Goal: Task Accomplishment & Management: Manage account settings

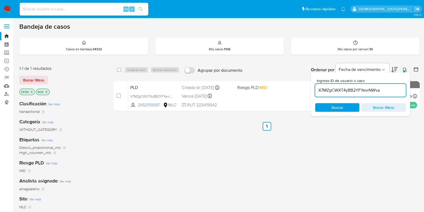
click at [271, 153] on div "select-all-cases-checkbox Asignar caso Borrar selección Agrupar por documento O…" at bounding box center [267, 182] width 306 height 243
click at [366, 161] on div "select-all-cases-checkbox Asignar caso Borrar selección Agrupar por documento O…" at bounding box center [267, 182] width 306 height 243
click at [198, 142] on div "select-all-cases-checkbox Asignar caso Borrar selección Agrupar por documento O…" at bounding box center [267, 182] width 306 height 243
click at [46, 91] on icon "close-filter" at bounding box center [46, 91] width 3 height 3
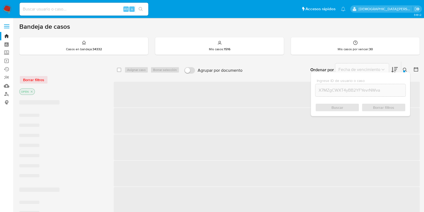
scroll to position [33, 0]
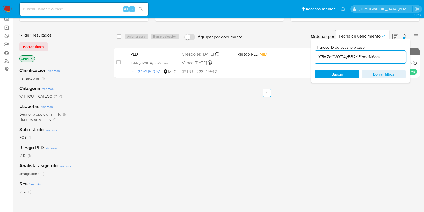
click at [32, 59] on p "OPEN" at bounding box center [27, 58] width 15 height 6
click at [372, 76] on span "Borrar filtros" at bounding box center [383, 74] width 37 height 8
click at [346, 76] on span "Buscar" at bounding box center [337, 74] width 37 height 8
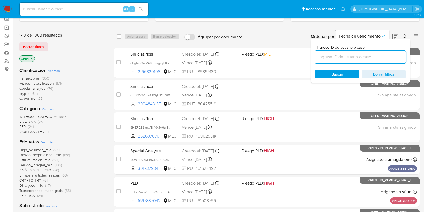
click at [32, 58] on icon "close-filter" at bounding box center [32, 58] width 2 height 2
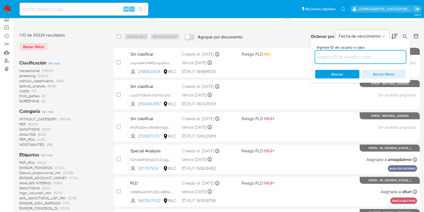
click at [417, 36] on icon at bounding box center [416, 36] width 4 height 4
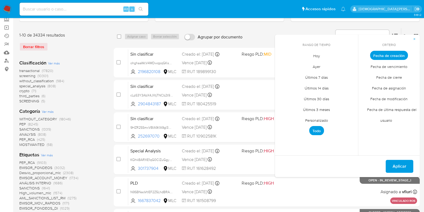
click at [320, 118] on span "Personalizado" at bounding box center [316, 119] width 34 height 11
click at [281, 64] on icon "Mes anterior" at bounding box center [283, 65] width 6 height 6
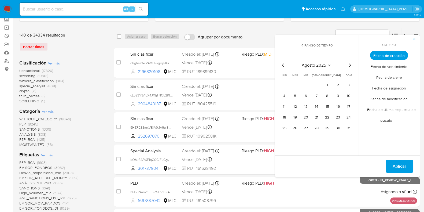
click at [281, 64] on icon "Mes anterior" at bounding box center [283, 65] width 6 height 6
click at [338, 94] on button "12" at bounding box center [338, 95] width 9 height 9
click at [391, 161] on button "Aplicar" at bounding box center [400, 166] width 28 height 13
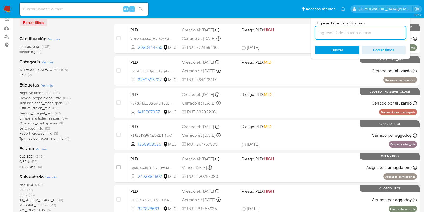
scroll to position [101, 0]
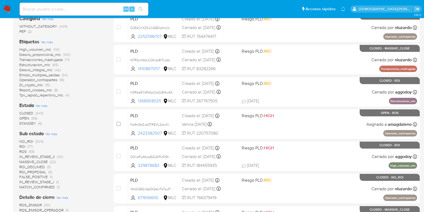
click at [35, 155] on span "IN_REVIEW_STAGE_II" at bounding box center [36, 156] width 35 height 5
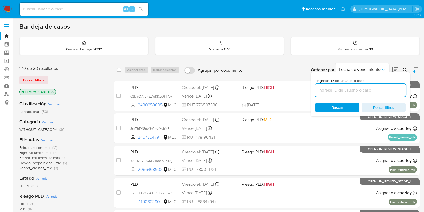
click at [402, 69] on button at bounding box center [405, 69] width 9 height 6
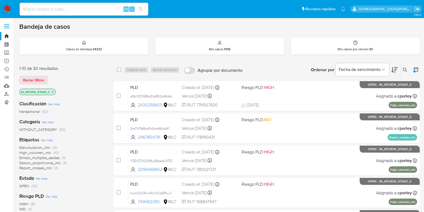
scroll to position [33, 0]
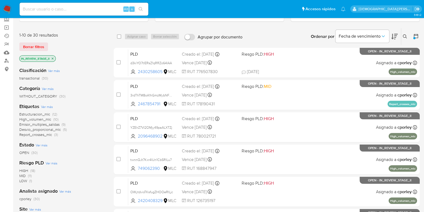
click at [36, 115] on span "Estructuracion_mlc" at bounding box center [34, 113] width 31 height 5
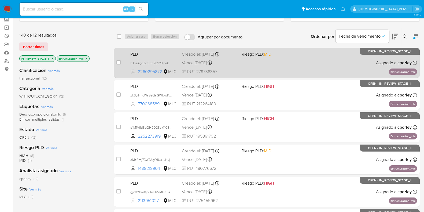
click at [316, 66] on div "PLD hJhsAgd2cKlhn2b9YXnekAQs 2260295872 MLC Riesgo PLD: MID Creado el: 12/07/20…" at bounding box center [272, 62] width 289 height 27
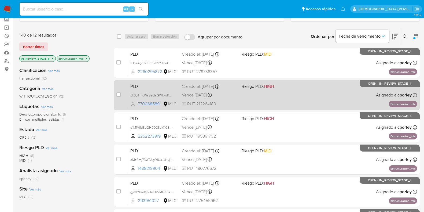
click at [323, 88] on div "PLD ZkSyiHnoWsSeQsGWIpwPQggs 770068589 MLC Riesgo PLD: HIGH Creado el: 12/07/20…" at bounding box center [272, 94] width 289 height 27
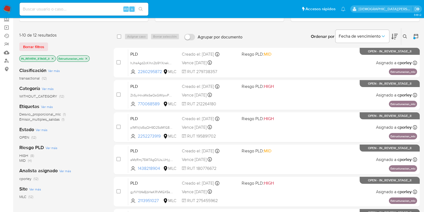
scroll to position [230, 0]
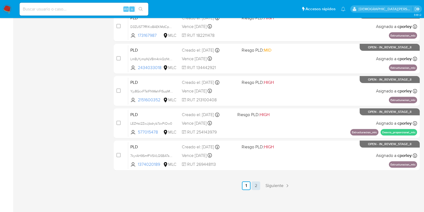
click at [252, 181] on link "2" at bounding box center [255, 185] width 9 height 9
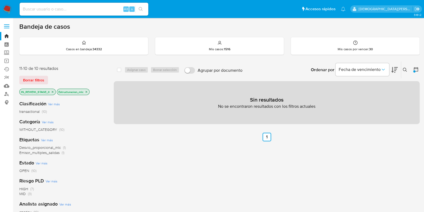
click at [261, 134] on ul "Anterior 1 Siguiente" at bounding box center [267, 136] width 306 height 9
click at [268, 135] on link "1" at bounding box center [266, 136] width 9 height 9
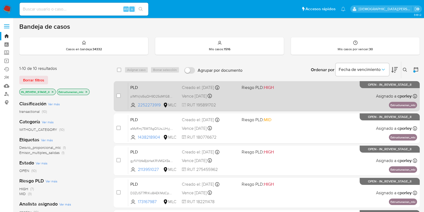
click at [245, 101] on div "PLD p1M1VjId5qQH9D25dM1G82Go 2252273919 MLC Riesgo PLD: HIGH Creado el: 12/07/2…" at bounding box center [272, 95] width 289 height 27
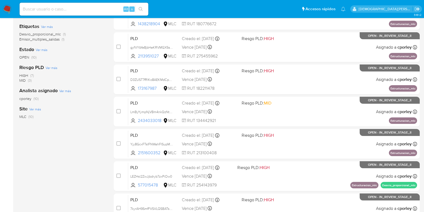
scroll to position [63, 0]
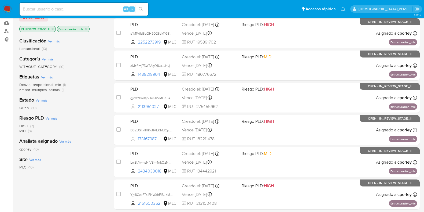
click at [86, 28] on icon "close-filter" at bounding box center [86, 28] width 3 height 3
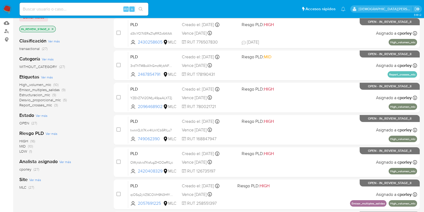
click at [38, 93] on span "Estructuracion_mlc" at bounding box center [34, 94] width 31 height 5
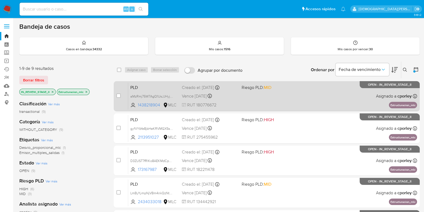
click at [266, 98] on div "PLD aMzRmj75W7AgQ1UsJJHyjgDi 1438218904 MLC Riesgo PLD: MID Creado el: 12/07/20…" at bounding box center [272, 95] width 289 height 27
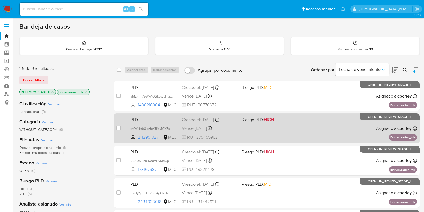
click at [270, 132] on div "PLD gyfVYbYe8jbHeKRVMGX5s72X 2113951027 MLC Riesgo PLD: HIGH Creado el: 12/07/2…" at bounding box center [272, 127] width 289 height 27
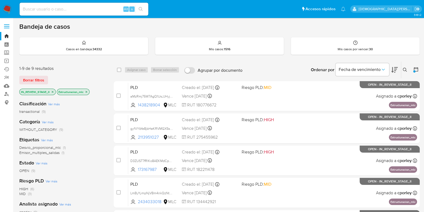
click at [87, 92] on icon "close-filter" at bounding box center [86, 91] width 3 height 3
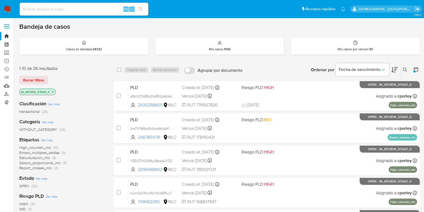
click at [52, 91] on icon "close-filter" at bounding box center [52, 91] width 3 height 3
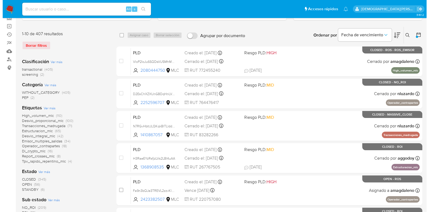
scroll to position [67, 0]
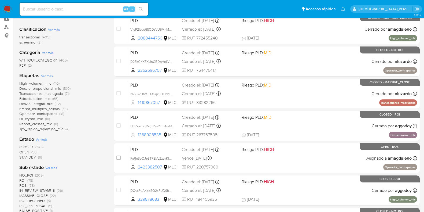
click at [45, 139] on span "Ver más" at bounding box center [42, 139] width 12 height 5
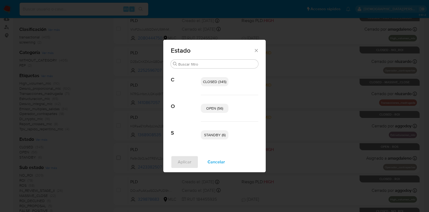
click at [222, 106] on span "OPEN (56)" at bounding box center [214, 107] width 17 height 5
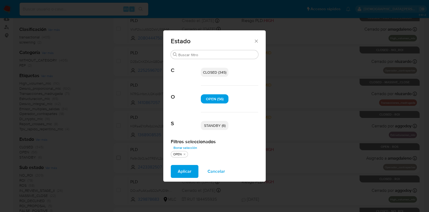
drag, startPoint x: 223, startPoint y: 125, endPoint x: 215, endPoint y: 135, distance: 12.4
click at [223, 125] on span "STANDBY (6)" at bounding box center [214, 125] width 21 height 5
click at [185, 165] on span "Aplicar" at bounding box center [185, 171] width 14 height 12
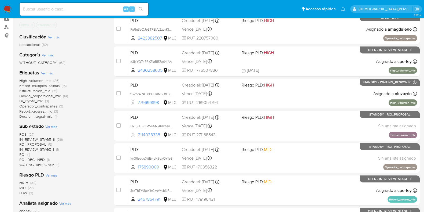
scroll to position [168, 0]
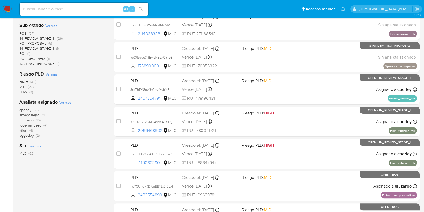
click at [28, 120] on span "nluzardo" at bounding box center [26, 119] width 14 height 5
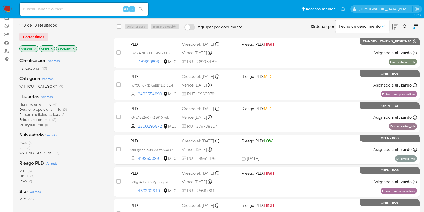
scroll to position [33, 0]
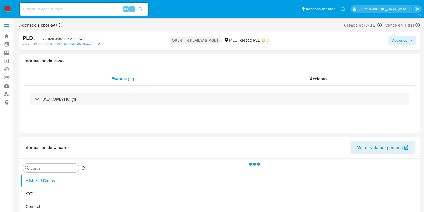
select select "10"
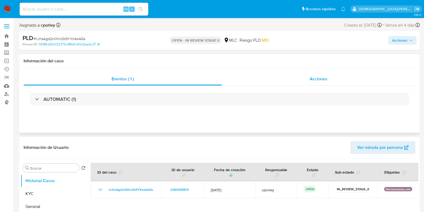
click at [334, 82] on div "Acciones" at bounding box center [319, 78] width 194 height 13
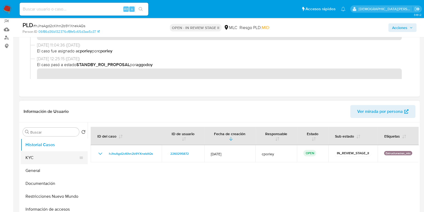
scroll to position [67, 0]
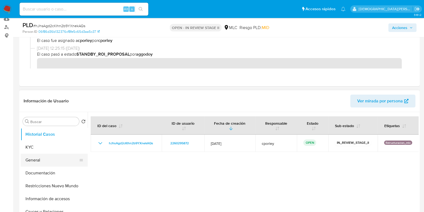
click at [39, 158] on button "General" at bounding box center [52, 159] width 63 height 13
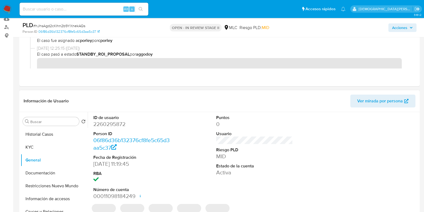
click at [117, 121] on dd "2260295872" at bounding box center [131, 124] width 77 height 8
copy dd "2260295872"
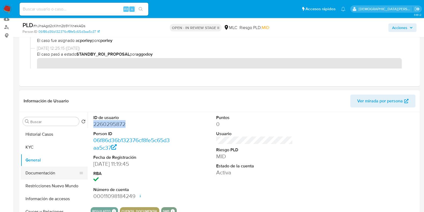
click at [47, 173] on button "Documentación" at bounding box center [52, 172] width 63 height 13
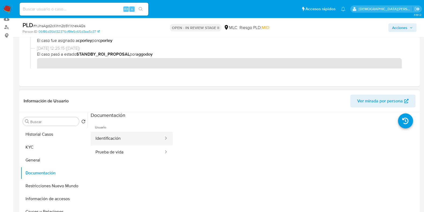
click at [141, 137] on button "Identificación" at bounding box center [127, 138] width 73 height 14
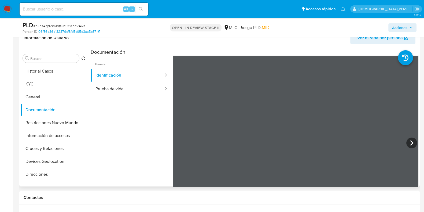
scroll to position [134, 0]
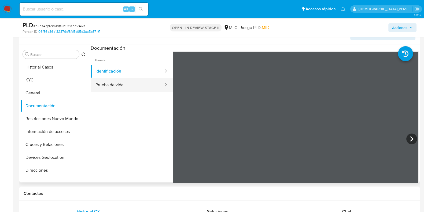
click at [125, 85] on button "Prueba de vida" at bounding box center [127, 85] width 73 height 14
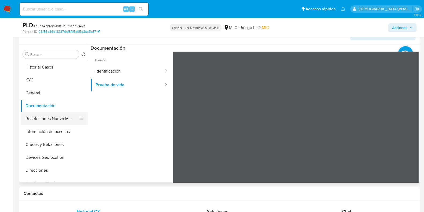
click at [58, 120] on button "Restricciones Nuevo Mundo" at bounding box center [52, 118] width 63 height 13
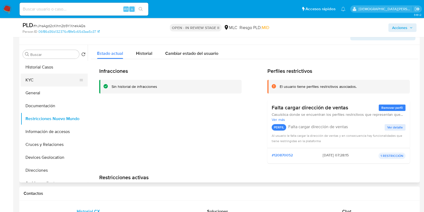
click at [52, 84] on button "KYC" at bounding box center [52, 79] width 63 height 13
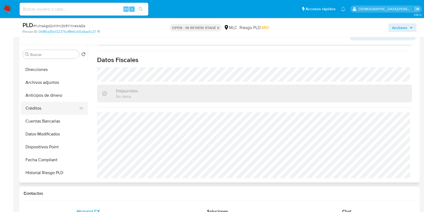
scroll to position [0, 0]
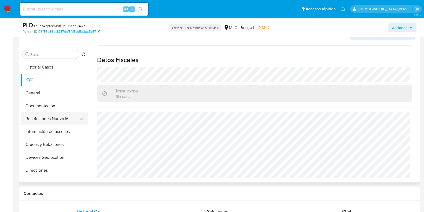
click at [46, 118] on button "Restricciones Nuevo Mundo" at bounding box center [52, 118] width 63 height 13
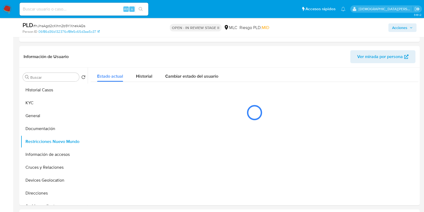
scroll to position [101, 0]
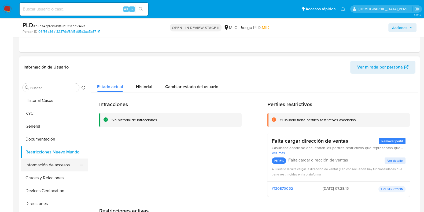
click at [51, 163] on button "Información de accesos" at bounding box center [52, 164] width 63 height 13
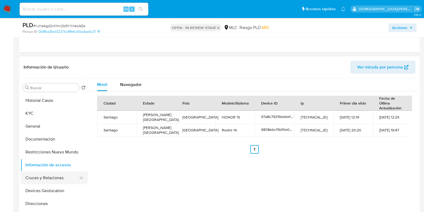
click at [43, 183] on button "Cruces y Relaciones" at bounding box center [52, 177] width 63 height 13
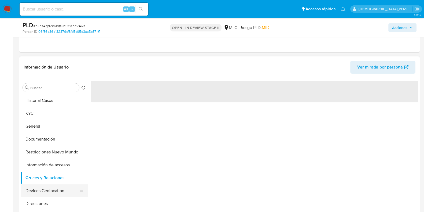
click at [42, 191] on button "Devices Geolocation" at bounding box center [52, 190] width 63 height 13
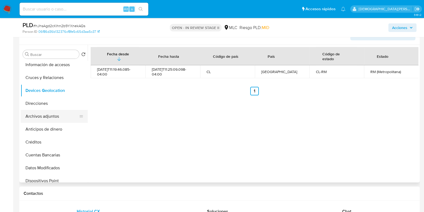
scroll to position [33, 0]
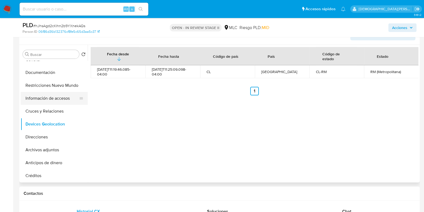
click at [47, 98] on button "Información de accesos" at bounding box center [52, 98] width 63 height 13
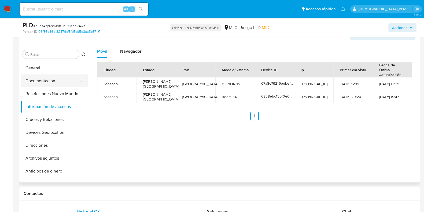
scroll to position [0, 0]
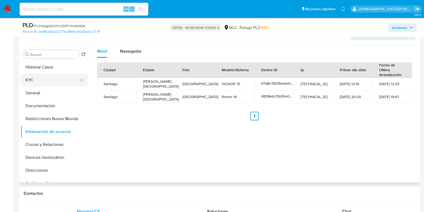
click at [52, 81] on button "KYC" at bounding box center [52, 79] width 63 height 13
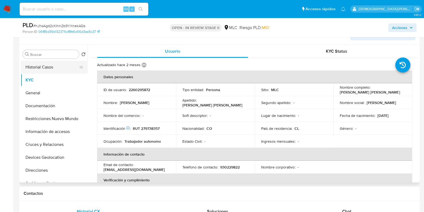
click at [35, 68] on button "Historial Casos" at bounding box center [52, 67] width 63 height 13
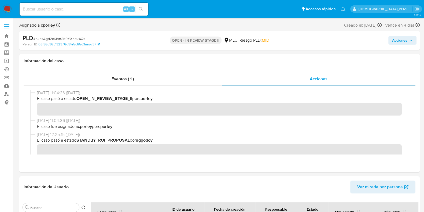
click at [399, 39] on span "Acciones" at bounding box center [399, 40] width 15 height 9
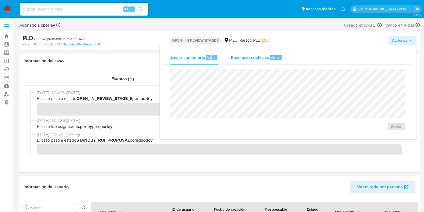
click at [243, 60] on span "Resolución del caso" at bounding box center [250, 57] width 38 height 6
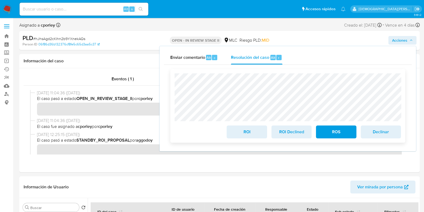
click at [244, 138] on span "ROI" at bounding box center [247, 132] width 26 height 12
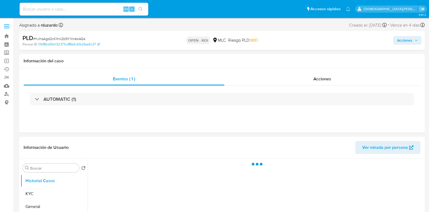
select select "10"
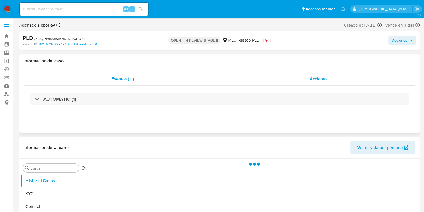
click at [325, 79] on span "Acciones" at bounding box center [319, 79] width 18 height 6
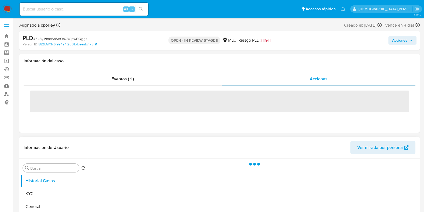
select select "10"
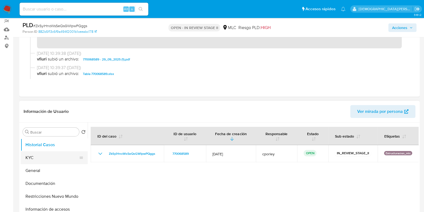
scroll to position [67, 0]
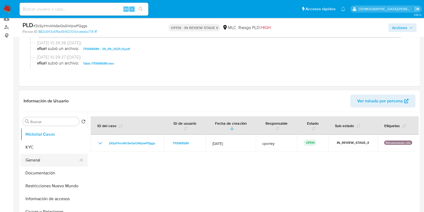
click at [38, 157] on button "General" at bounding box center [52, 159] width 63 height 13
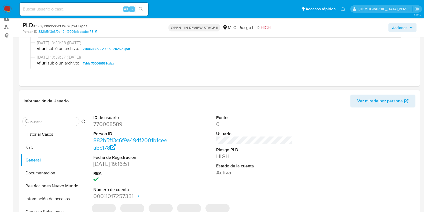
click at [108, 124] on dd "770068589" at bounding box center [131, 124] width 77 height 8
copy dd "770068589"
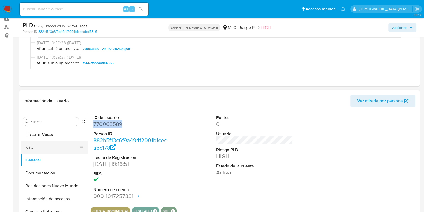
click at [40, 142] on button "KYC" at bounding box center [52, 146] width 63 height 13
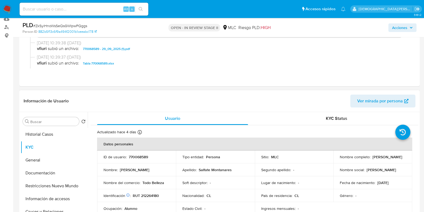
drag, startPoint x: 397, startPoint y: 158, endPoint x: 338, endPoint y: 157, distance: 59.5
click at [338, 157] on td "Nombre completo : Savka Juliette Salfate Montanares" at bounding box center [372, 156] width 79 height 13
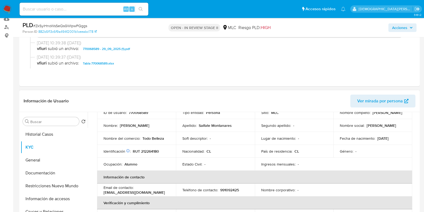
scroll to position [33, 0]
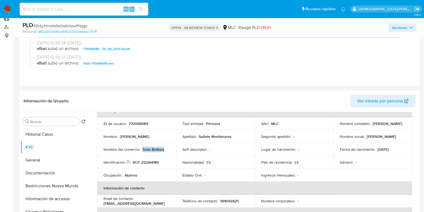
drag, startPoint x: 142, startPoint y: 149, endPoint x: 170, endPoint y: 147, distance: 28.8
click at [170, 147] on td "Nombre del comercio : Todo Belleza" at bounding box center [136, 149] width 79 height 13
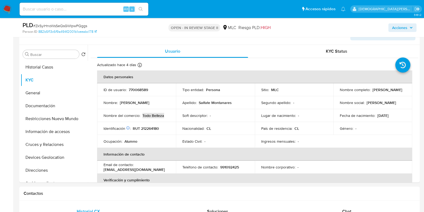
scroll to position [0, 0]
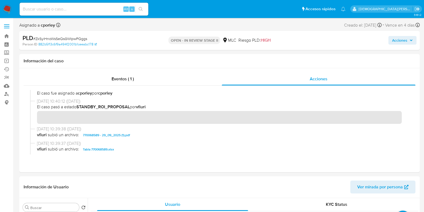
click at [395, 39] on span "Acciones" at bounding box center [399, 40] width 15 height 9
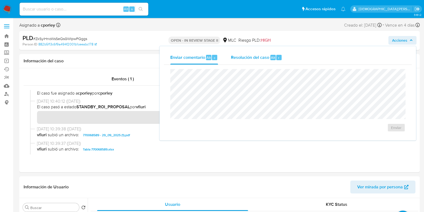
click at [245, 58] on span "Resolución del caso" at bounding box center [250, 57] width 38 height 6
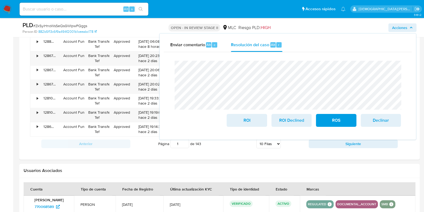
scroll to position [619, 0]
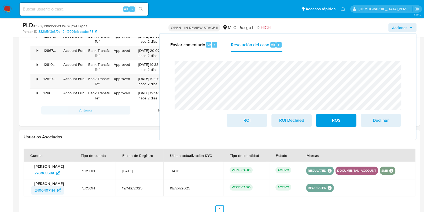
click at [44, 189] on span "2400407114" at bounding box center [45, 190] width 20 height 9
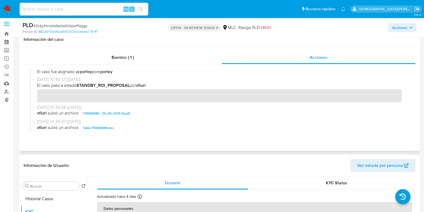
scroll to position [0, 0]
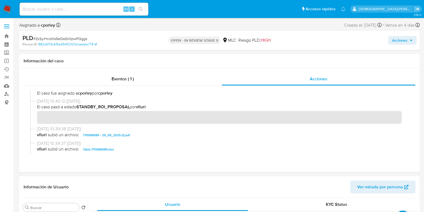
click at [395, 37] on span "Acciones" at bounding box center [399, 40] width 15 height 9
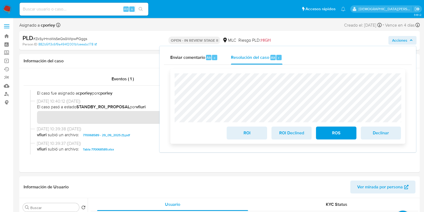
click at [339, 134] on span "ROS" at bounding box center [336, 133] width 26 height 12
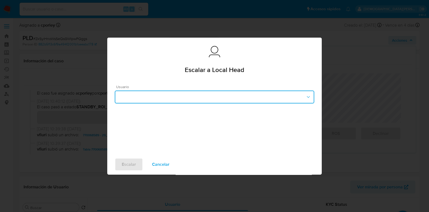
click at [196, 90] on button "button" at bounding box center [214, 96] width 199 height 13
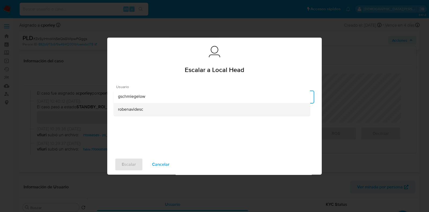
click at [155, 112] on div "robenavidesc" at bounding box center [212, 109] width 188 height 13
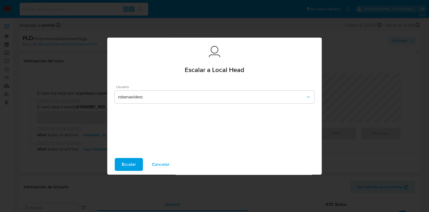
click at [127, 162] on span "Escalar" at bounding box center [129, 164] width 14 height 12
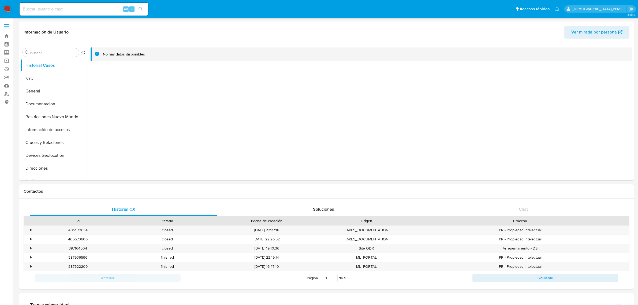
select select "10"
click at [8, 95] on link "Buscador de personas" at bounding box center [32, 94] width 64 height 8
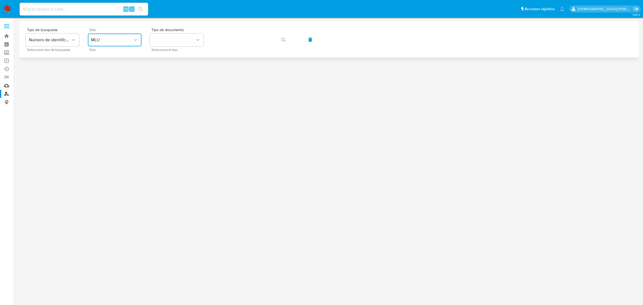
click at [118, 41] on span "MLU" at bounding box center [112, 39] width 42 height 5
click at [103, 129] on div "MLC" at bounding box center [113, 131] width 44 height 13
click at [167, 40] on button "identificationType" at bounding box center [177, 40] width 54 height 13
drag, startPoint x: 174, startPoint y: 55, endPoint x: 203, endPoint y: 46, distance: 30.4
click at [175, 54] on div "RUT RUT" at bounding box center [175, 57] width 44 height 18
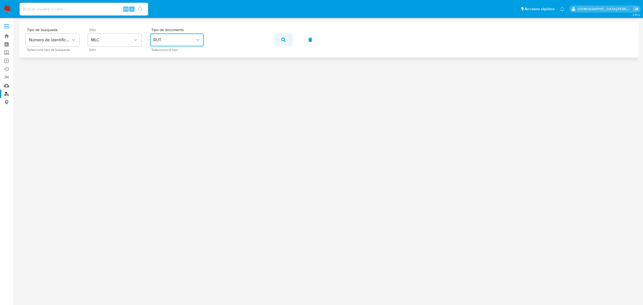
click at [284, 40] on icon "button" at bounding box center [283, 40] width 4 height 4
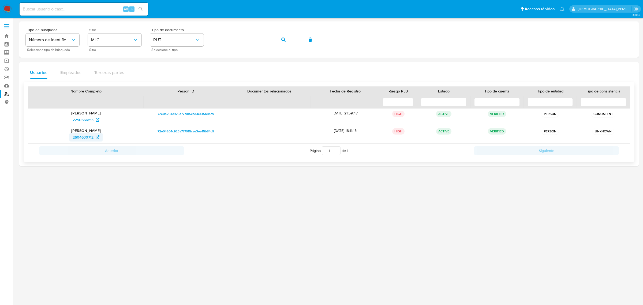
click at [83, 138] on span "2604630712" at bounding box center [83, 137] width 21 height 9
click at [90, 122] on span "2250666153" at bounding box center [83, 120] width 21 height 9
click at [281, 39] on icon "button" at bounding box center [283, 40] width 4 height 4
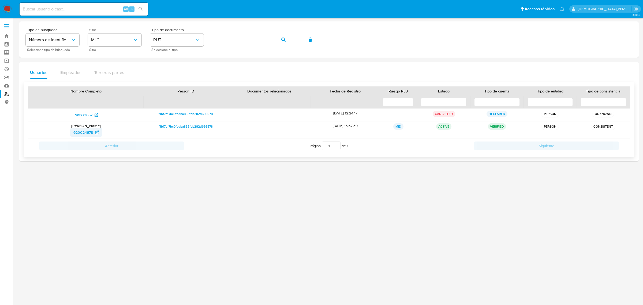
click at [80, 133] on span "620024678" at bounding box center [83, 132] width 20 height 9
click at [282, 41] on icon "button" at bounding box center [283, 40] width 4 height 4
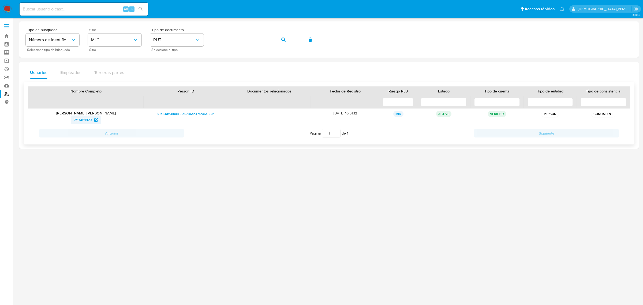
click at [80, 120] on span "257461823" at bounding box center [83, 120] width 18 height 9
click at [283, 39] on icon "button" at bounding box center [283, 40] width 4 height 4
click at [81, 118] on span "832640474" at bounding box center [82, 120] width 19 height 9
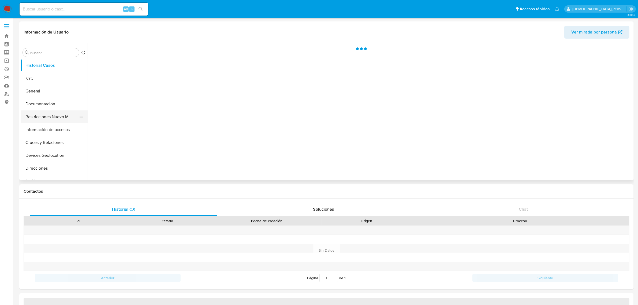
select select "10"
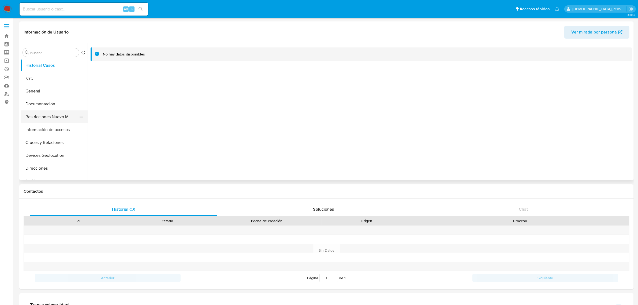
click at [55, 117] on button "Restricciones Nuevo Mundo" at bounding box center [52, 116] width 63 height 13
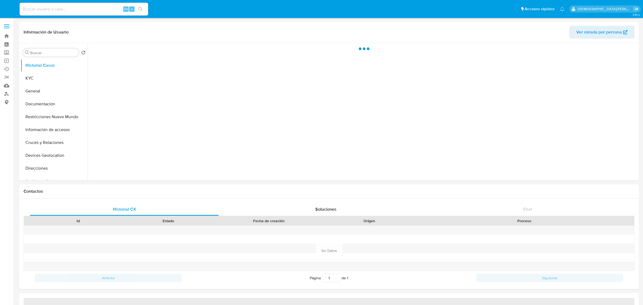
select select "10"
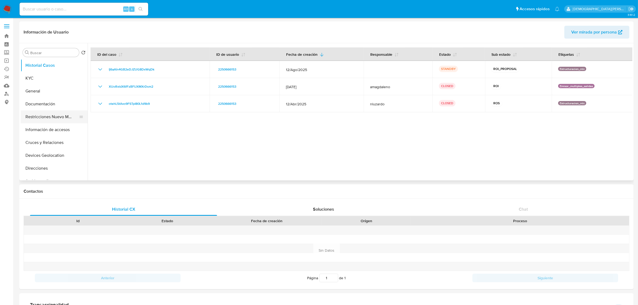
click at [53, 117] on button "Restricciones Nuevo Mundo" at bounding box center [52, 116] width 63 height 13
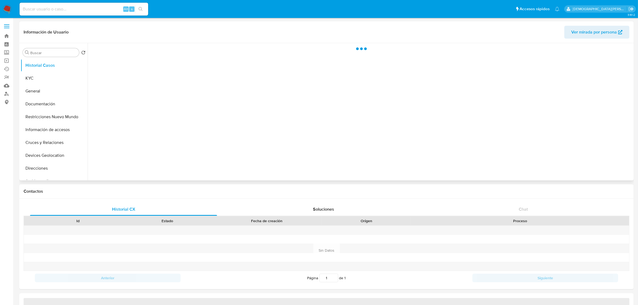
select select "10"
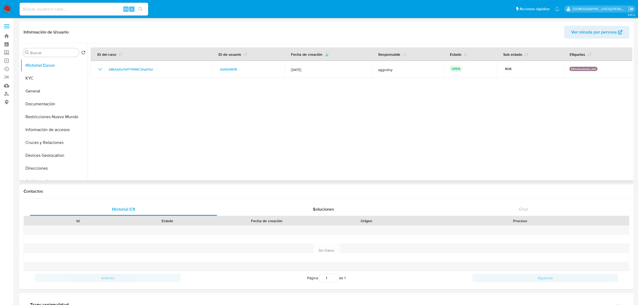
click at [311, 126] on div at bounding box center [360, 111] width 545 height 137
click at [38, 93] on button "General" at bounding box center [52, 91] width 63 height 13
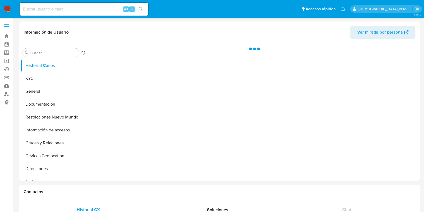
select select "10"
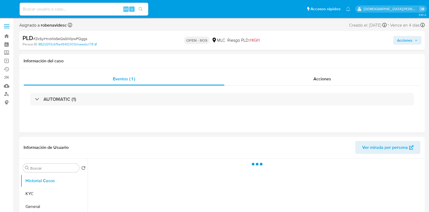
select select "10"
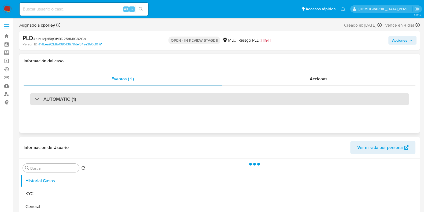
select select "10"
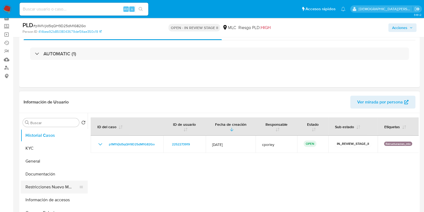
scroll to position [67, 0]
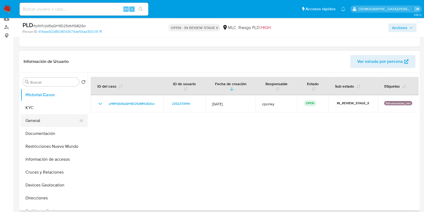
click at [35, 123] on button "General" at bounding box center [52, 120] width 63 height 13
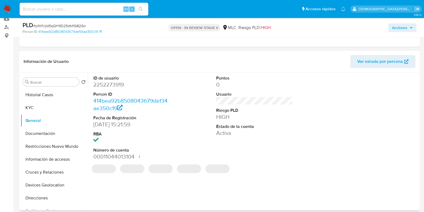
click at [117, 86] on dd "2252273919" at bounding box center [131, 85] width 77 height 8
copy dd "2252273919"
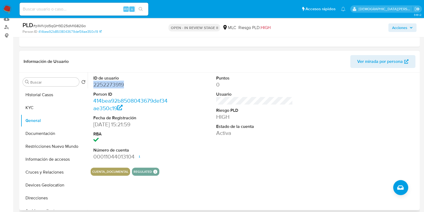
copy dd "2252273919"
click at [55, 109] on button "KYC" at bounding box center [52, 107] width 63 height 13
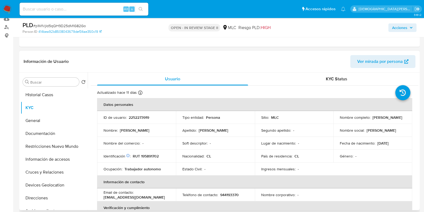
drag, startPoint x: 396, startPoint y: 120, endPoint x: 337, endPoint y: 120, distance: 58.7
click at [337, 120] on td "Nombre completo : Tamara Violeta Alcayaga Asalgado" at bounding box center [372, 117] width 79 height 13
click at [40, 129] on button "Documentación" at bounding box center [52, 133] width 63 height 13
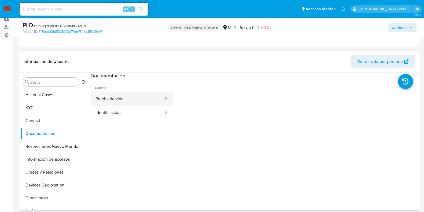
click at [131, 101] on button "Prueba de vida" at bounding box center [127, 99] width 73 height 14
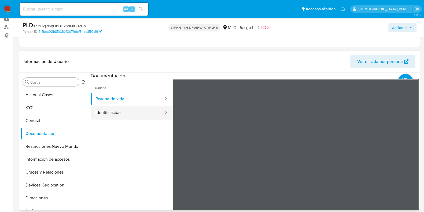
click at [145, 113] on button "Identificación" at bounding box center [127, 113] width 73 height 14
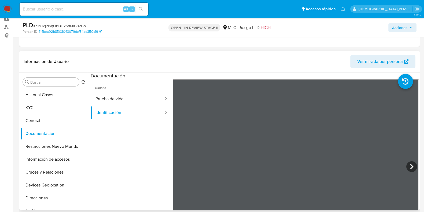
scroll to position [66, 0]
click at [343, 165] on icon at bounding box center [411, 166] width 11 height 11
drag, startPoint x: 33, startPoint y: 142, endPoint x: 0, endPoint y: 121, distance: 38.7
click at [32, 142] on button "Restricciones Nuevo Mundo" at bounding box center [54, 146] width 67 height 13
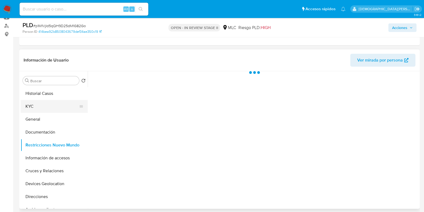
scroll to position [67, 0]
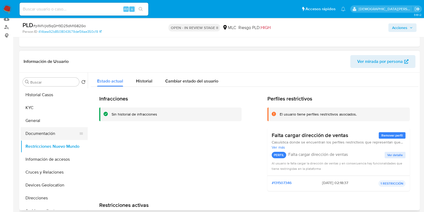
click at [38, 134] on button "Documentación" at bounding box center [52, 133] width 63 height 13
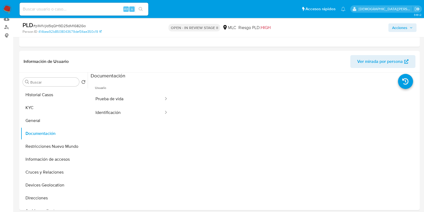
drag, startPoint x: 132, startPoint y: 97, endPoint x: 138, endPoint y: 90, distance: 9.5
click at [132, 97] on button "Prueba de vida" at bounding box center [127, 99] width 73 height 14
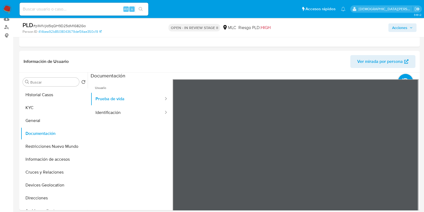
scroll to position [101, 0]
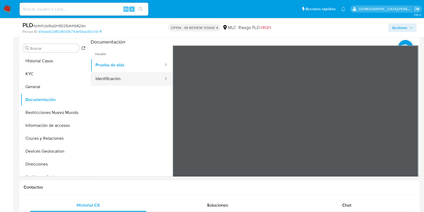
click at [151, 75] on button "Identificación" at bounding box center [127, 79] width 73 height 14
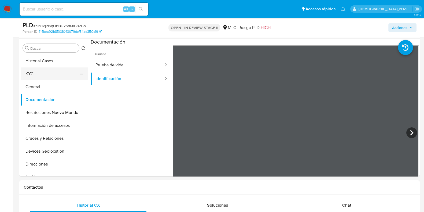
click at [44, 71] on button "KYC" at bounding box center [52, 73] width 63 height 13
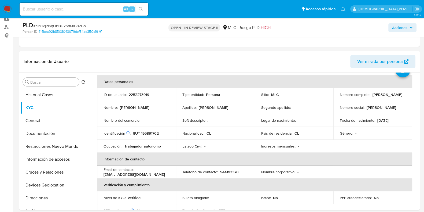
scroll to position [33, 0]
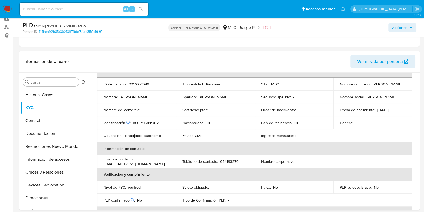
click at [114, 164] on p "maite.manso1997@icloud.com" at bounding box center [133, 163] width 61 height 5
drag, startPoint x: 157, startPoint y: 163, endPoint x: 102, endPoint y: 164, distance: 55.0
click at [102, 164] on td "Email de contacto : maite.manso1997@icloud.com" at bounding box center [136, 161] width 79 height 13
copy p "maite.manso1997@icloud.com"
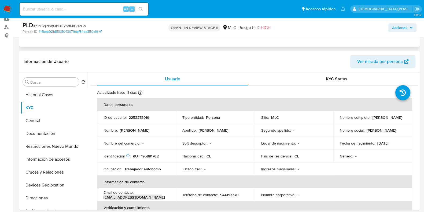
scroll to position [0, 0]
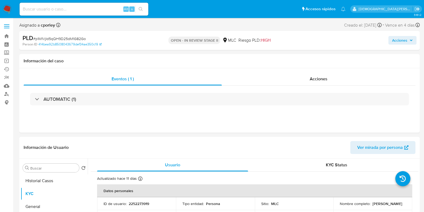
click at [343, 39] on span "Acciones" at bounding box center [399, 40] width 15 height 9
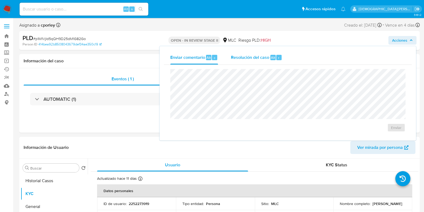
click at [245, 57] on span "Resolución del caso" at bounding box center [250, 57] width 38 height 6
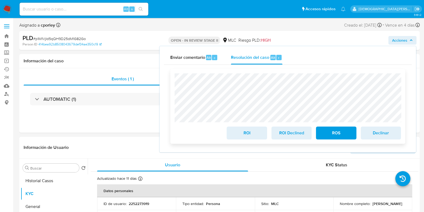
click at [327, 129] on span "ROS" at bounding box center [336, 133] width 26 height 12
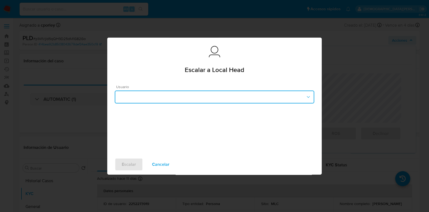
click at [188, 94] on button "button" at bounding box center [214, 96] width 199 height 13
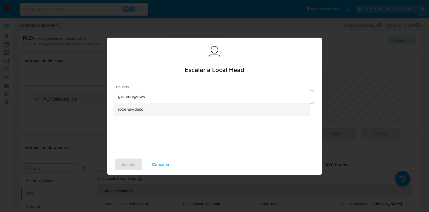
click at [130, 109] on span "robenavidesc" at bounding box center [130, 108] width 25 height 5
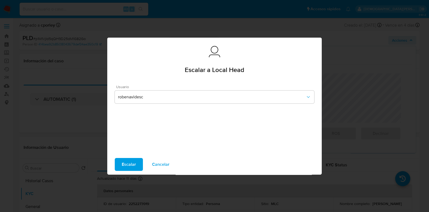
click at [131, 162] on span "Escalar" at bounding box center [129, 164] width 14 height 12
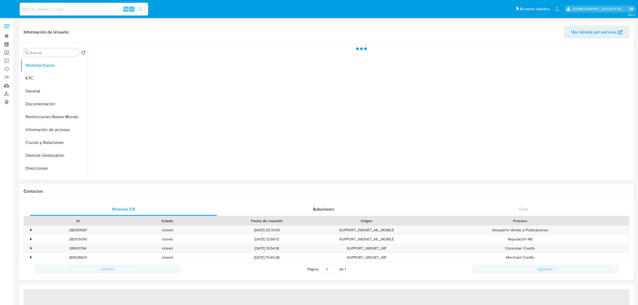
select select "10"
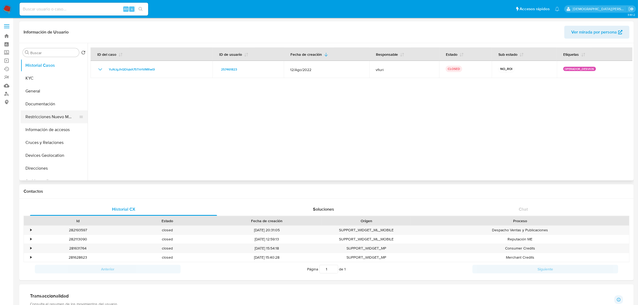
click at [62, 117] on button "Restricciones Nuevo Mundo" at bounding box center [52, 116] width 63 height 13
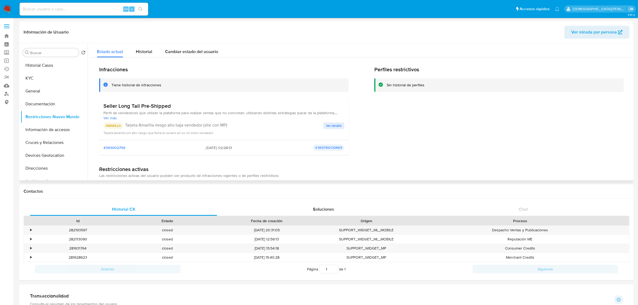
click at [169, 113] on span "Perfil de vendedores que utilizan la plataforma para realizar ventas que no con…" at bounding box center [223, 112] width 241 height 5
click at [43, 75] on button "KYC" at bounding box center [52, 78] width 63 height 13
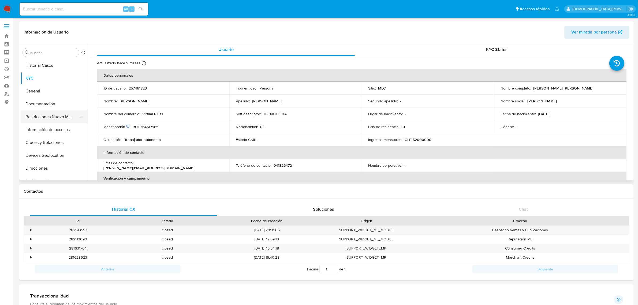
drag, startPoint x: 46, startPoint y: 116, endPoint x: 55, endPoint y: 113, distance: 9.2
click at [46, 116] on button "Restricciones Nuevo Mundo" at bounding box center [52, 116] width 63 height 13
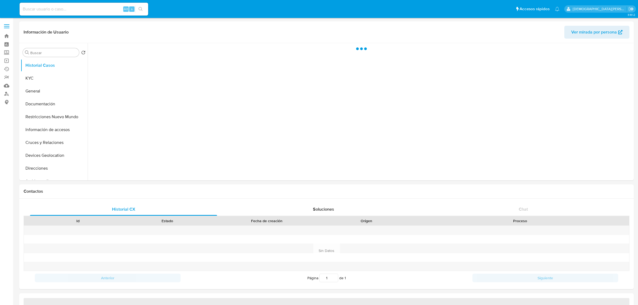
select select "10"
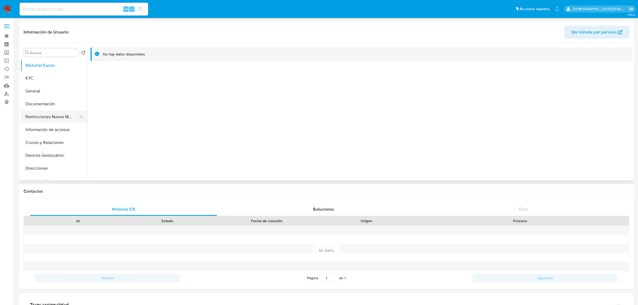
click at [56, 117] on button "Restricciones Nuevo Mundo" at bounding box center [52, 116] width 63 height 13
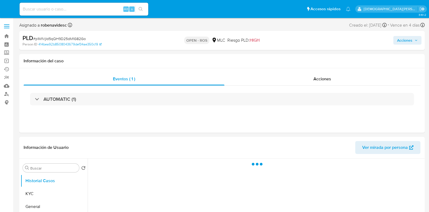
select select "10"
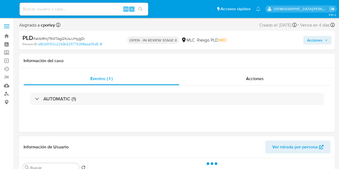
select select "10"
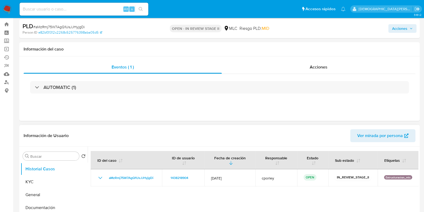
scroll to position [67, 0]
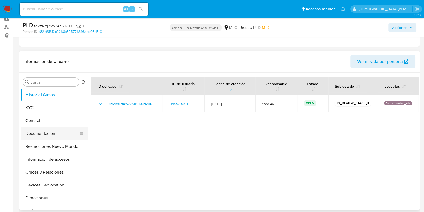
click at [44, 129] on button "Documentación" at bounding box center [52, 133] width 63 height 13
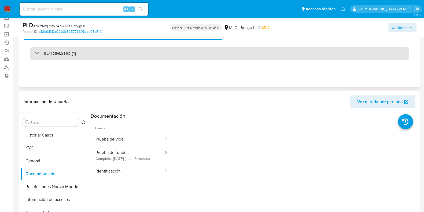
scroll to position [0, 0]
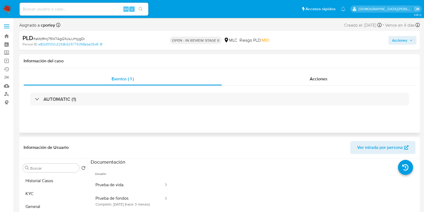
drag, startPoint x: 343, startPoint y: 82, endPoint x: 301, endPoint y: 86, distance: 42.3
click at [339, 82] on div "Acciones" at bounding box center [319, 78] width 194 height 13
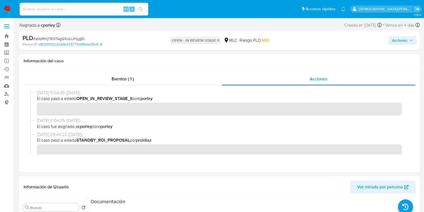
scroll to position [67, 0]
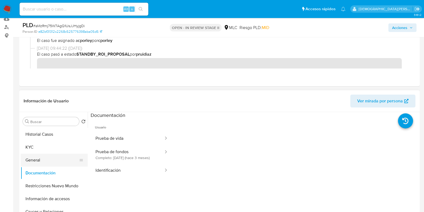
click at [40, 156] on button "General" at bounding box center [52, 159] width 63 height 13
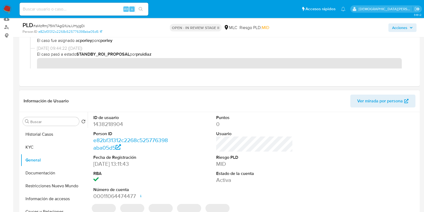
click at [115, 125] on dd "1438218904" at bounding box center [131, 124] width 77 height 8
copy dd "1438218904"
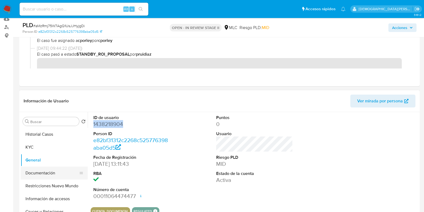
click at [44, 169] on button "Documentación" at bounding box center [52, 172] width 63 height 13
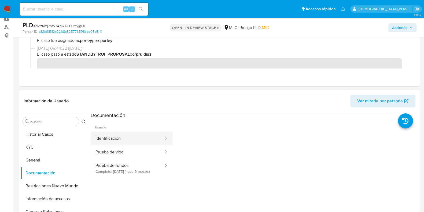
click at [105, 135] on button "Identificación" at bounding box center [127, 138] width 73 height 14
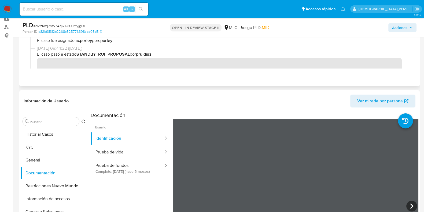
scroll to position [101, 0]
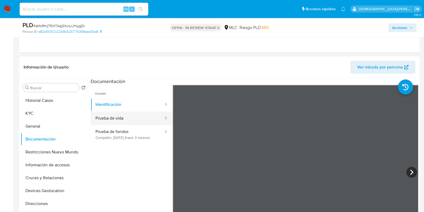
click at [127, 116] on button "Prueba de vida" at bounding box center [127, 118] width 73 height 14
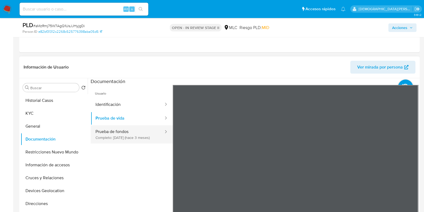
click at [120, 135] on button "Prueba de fondos Completo: 08/07/2025 (hace 3 meses)" at bounding box center [127, 134] width 73 height 18
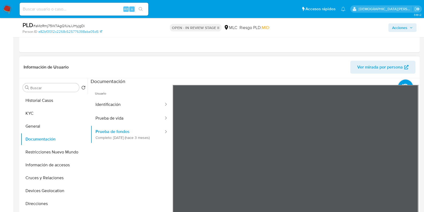
scroll to position [134, 0]
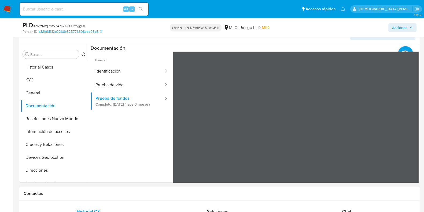
click at [160, 111] on div "Usuario Identificación Prueba de vida Prueba de fondos Completo: 08/07/2025 (ha…" at bounding box center [255, 137] width 328 height 172
click at [147, 130] on div "Usuario Identificación Prueba de vida Prueba de fondos Completo: 08/07/2025 (ha…" at bounding box center [255, 137] width 328 height 172
click at [43, 81] on button "KYC" at bounding box center [52, 79] width 63 height 13
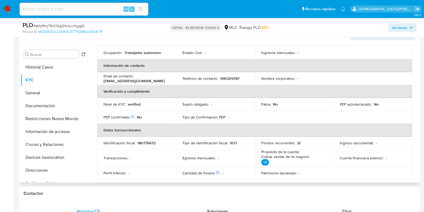
scroll to position [33, 0]
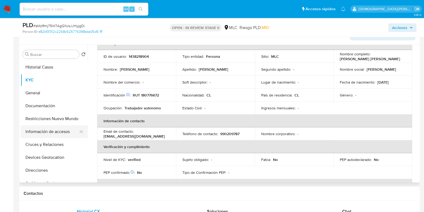
click at [43, 131] on button "Información de accesos" at bounding box center [52, 131] width 63 height 13
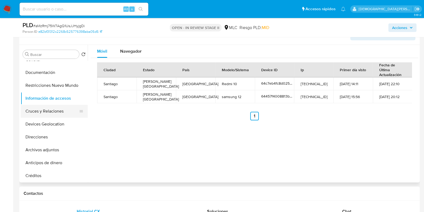
click at [42, 109] on button "Cruces y Relaciones" at bounding box center [52, 111] width 63 height 13
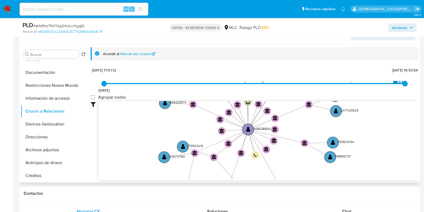
drag, startPoint x: 139, startPoint y: 127, endPoint x: 152, endPoint y: 168, distance: 43.8
click at [152, 168] on icon "device-64c7eb4fc8d02534116ab43e  user-1438218904  1438218904 device-64457f400…" at bounding box center [258, 140] width 320 height 78
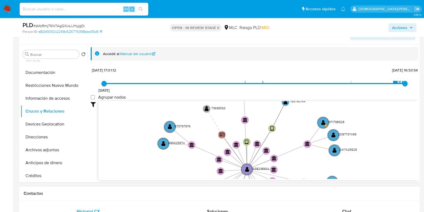
drag, startPoint x: 137, startPoint y: 148, endPoint x: 135, endPoint y: 195, distance: 47.0
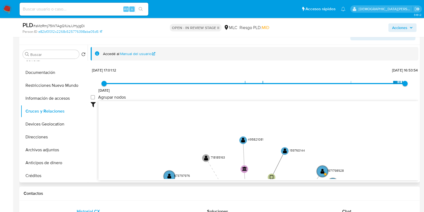
drag, startPoint x: 126, startPoint y: 159, endPoint x: 133, endPoint y: 166, distance: 9.9
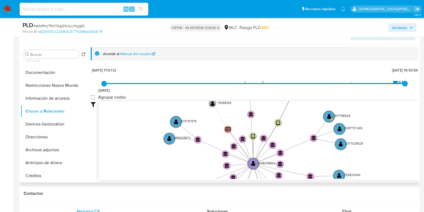
drag, startPoint x: 134, startPoint y: 163, endPoint x: 140, endPoint y: 102, distance: 60.6
click at [140, 104] on icon "device-64c7eb4fc8d02534116ab43e  user-1438218904  1438218904 device-64457f400…" at bounding box center [258, 140] width 320 height 78
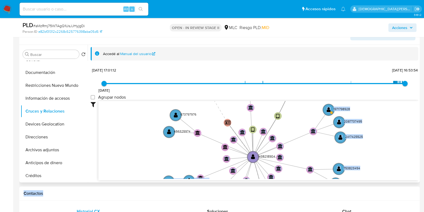
scroll to position [3, 0]
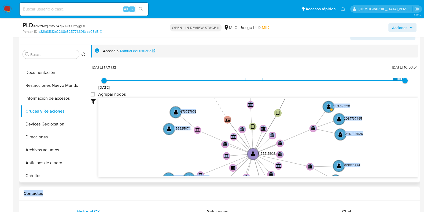
drag, startPoint x: 146, startPoint y: 180, endPoint x: 169, endPoint y: 107, distance: 76.1
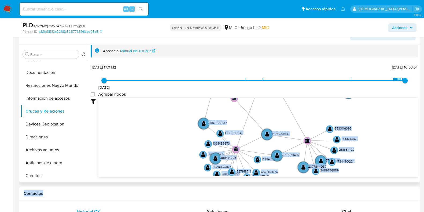
drag, startPoint x: 134, startPoint y: 150, endPoint x: 147, endPoint y: 64, distance: 87.5
click at [147, 64] on div "20/2/2021 20/2/2021, 17:01:12 5/10/2025, 16:53:54 Agrupar nodos Filtros Confian…" at bounding box center [255, 129] width 328 height 133
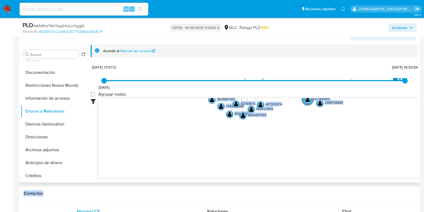
drag, startPoint x: 143, startPoint y: 154, endPoint x: 146, endPoint y: 94, distance: 59.6
click at [146, 94] on div "20/2/2021 20/2/2021, 17:01:12 5/10/2025, 16:53:54 Agrupar nodos Filtros Confian…" at bounding box center [255, 129] width 328 height 133
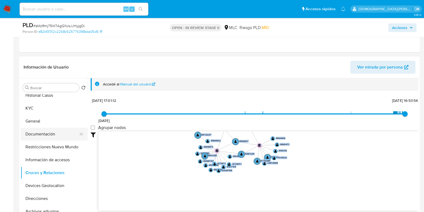
scroll to position [0, 0]
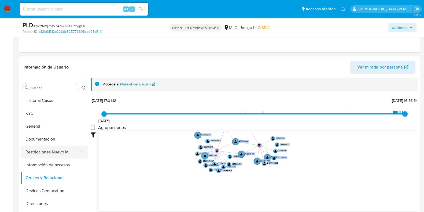
click at [57, 151] on button "Restricciones Nuevo Mundo" at bounding box center [52, 151] width 63 height 13
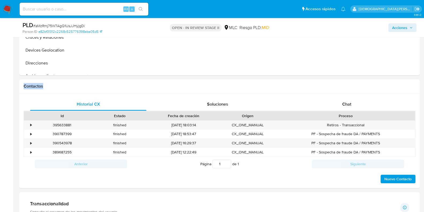
scroll to position [268, 0]
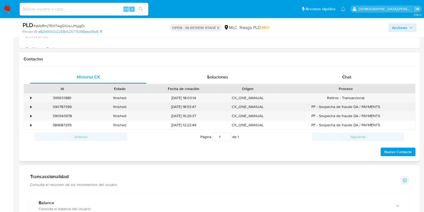
click at [32, 106] on div "•" at bounding box center [28, 106] width 9 height 9
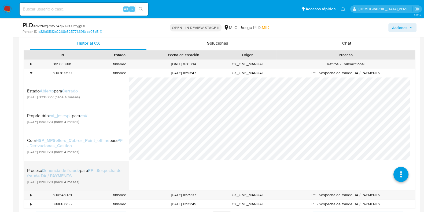
scroll to position [67, 0]
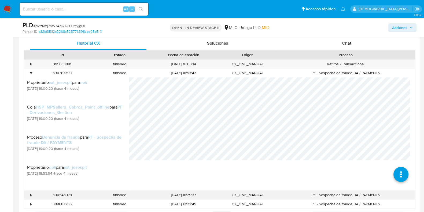
click at [32, 169] on div "•" at bounding box center [28, 194] width 9 height 9
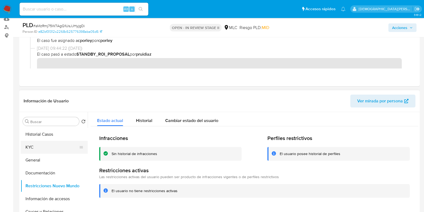
drag, startPoint x: 45, startPoint y: 146, endPoint x: 58, endPoint y: 143, distance: 13.7
click at [45, 147] on button "KYC" at bounding box center [52, 146] width 63 height 13
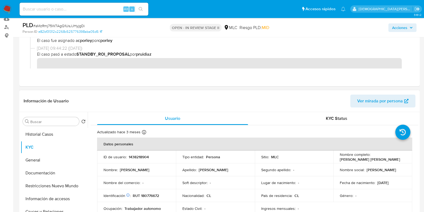
drag, startPoint x: 386, startPoint y: 159, endPoint x: 342, endPoint y: 159, distance: 43.7
click at [339, 160] on div "Nombre completo : Jorge Alexis Contreras Tobar" at bounding box center [373, 157] width 66 height 10
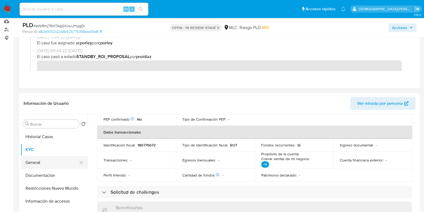
scroll to position [99, 0]
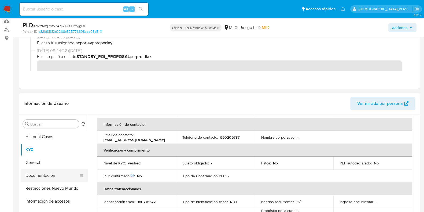
click at [39, 169] on button "Documentación" at bounding box center [52, 175] width 63 height 13
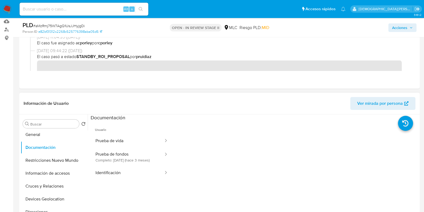
scroll to position [67, 0]
drag, startPoint x: 49, startPoint y: 146, endPoint x: 0, endPoint y: 140, distance: 49.1
click at [48, 146] on button "Cruces y Relaciones" at bounding box center [54, 146] width 67 height 13
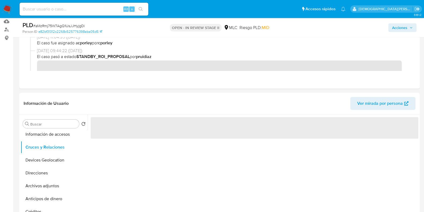
scroll to position [98, 0]
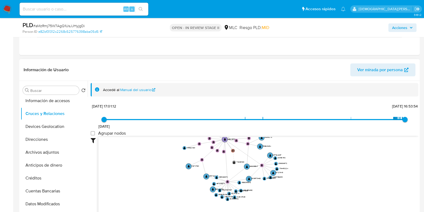
drag, startPoint x: 202, startPoint y: 171, endPoint x: 173, endPoint y: 131, distance: 49.6
click at [173, 131] on div "20/2/2021 20/2/2021, 17:01:12 5/10/2025, 16:53:54 Agrupar nodos Filtros Confian…" at bounding box center [255, 168] width 328 height 133
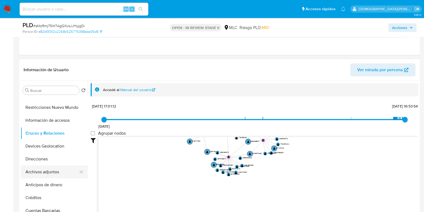
scroll to position [67, 0]
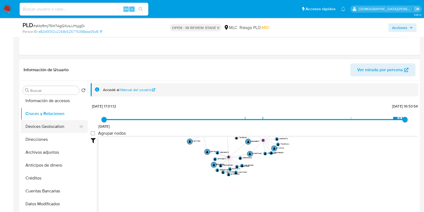
click at [50, 129] on button "Devices Geolocation" at bounding box center [52, 126] width 63 height 13
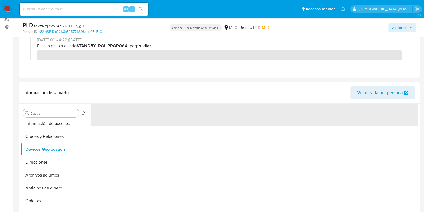
scroll to position [64, 0]
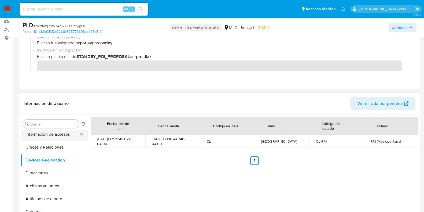
click at [50, 135] on button "Información de accesos" at bounding box center [52, 134] width 63 height 13
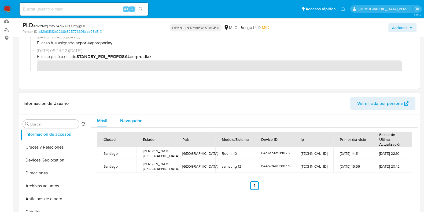
click at [132, 119] on span "Navegador" at bounding box center [130, 120] width 21 height 6
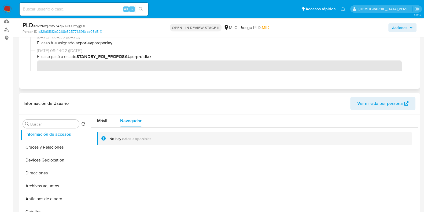
scroll to position [0, 0]
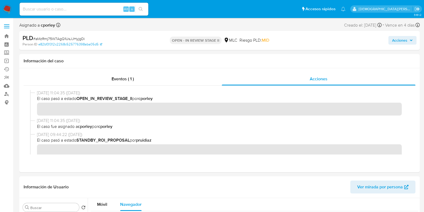
click at [339, 40] on span "Acciones" at bounding box center [399, 40] width 15 height 9
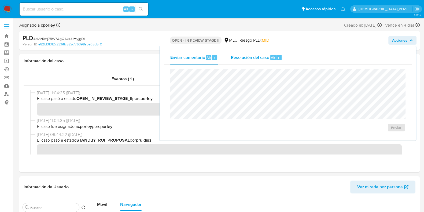
drag, startPoint x: 235, startPoint y: 57, endPoint x: 228, endPoint y: 65, distance: 11.4
click at [235, 57] on span "Resolución del caso" at bounding box center [250, 57] width 38 height 6
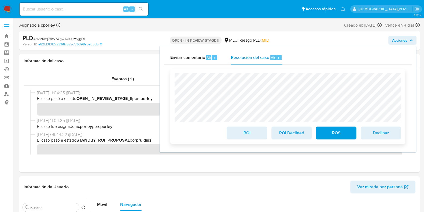
click at [339, 135] on span "ROS" at bounding box center [336, 133] width 26 height 12
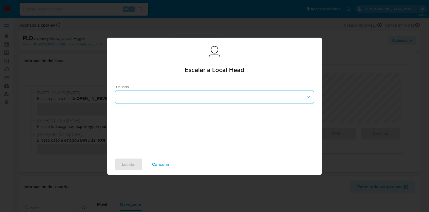
click at [182, 99] on button "button" at bounding box center [214, 96] width 199 height 13
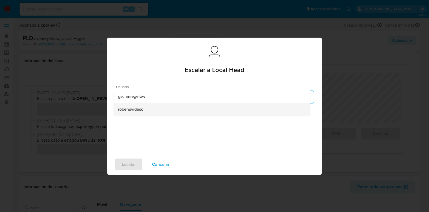
click at [130, 113] on div "robenavidesc" at bounding box center [212, 109] width 188 height 13
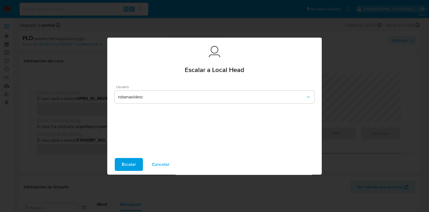
click at [120, 164] on button "Escalar" at bounding box center [129, 164] width 28 height 13
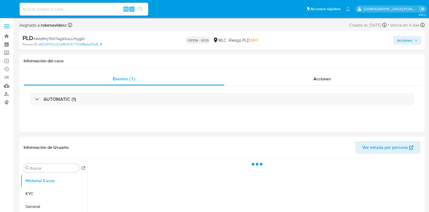
select select "10"
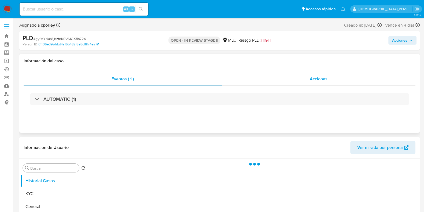
click at [321, 79] on span "Acciones" at bounding box center [319, 79] width 18 height 6
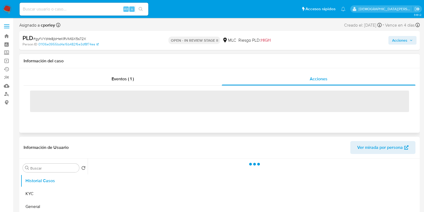
select select "10"
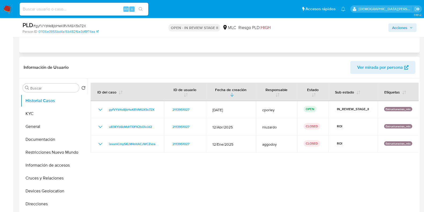
scroll to position [101, 0]
click at [42, 123] on button "General" at bounding box center [52, 126] width 63 height 13
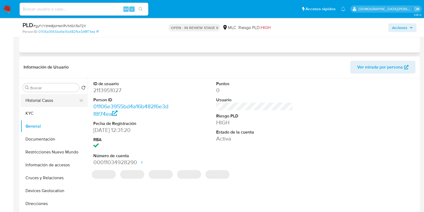
click at [45, 101] on button "Historial Casos" at bounding box center [52, 100] width 63 height 13
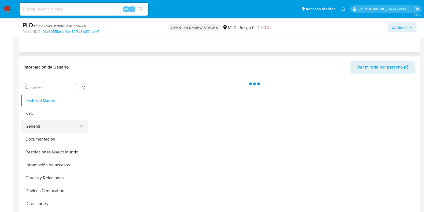
click at [40, 128] on button "General" at bounding box center [52, 126] width 63 height 13
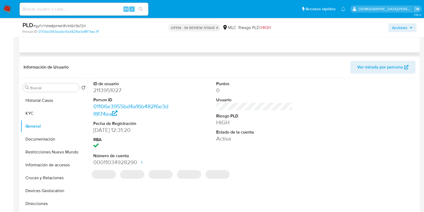
click at [112, 89] on dd "2113951027" at bounding box center [131, 90] width 77 height 8
copy dd "2113951027"
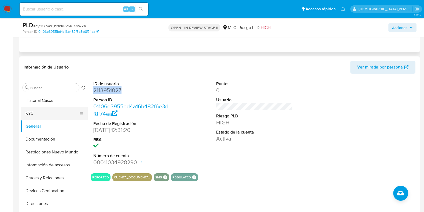
click at [53, 110] on button "KYC" at bounding box center [52, 113] width 63 height 13
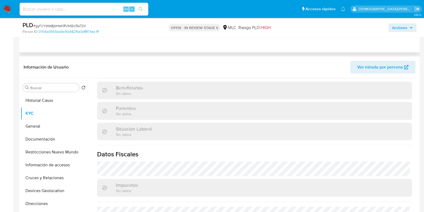
scroll to position [268, 0]
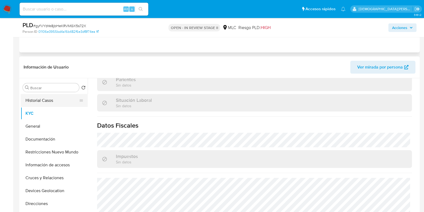
click at [47, 102] on button "Historial Casos" at bounding box center [52, 100] width 63 height 13
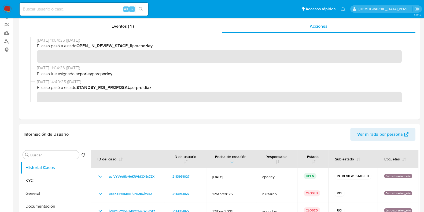
scroll to position [67, 0]
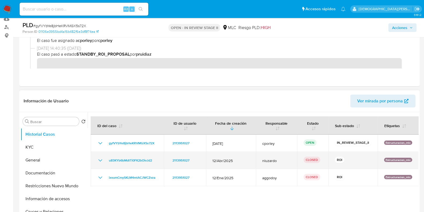
click at [99, 161] on icon "Mostrar/Ocultar" at bounding box center [100, 160] width 6 height 6
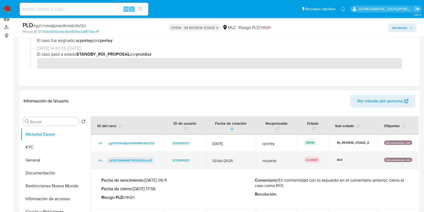
click at [122, 160] on span "u83KYb6bMdtTi0FK2bOivJd2" at bounding box center [130, 160] width 43 height 6
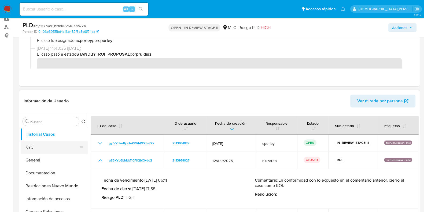
click at [56, 145] on button "KYC" at bounding box center [52, 146] width 63 height 13
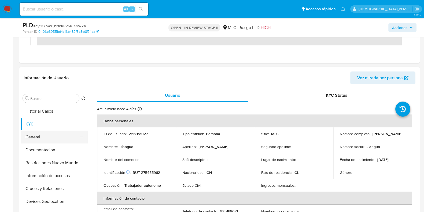
scroll to position [101, 0]
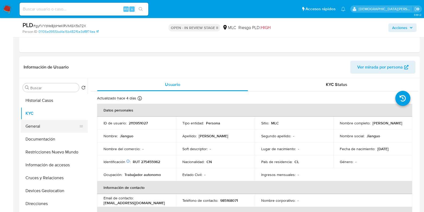
click at [35, 128] on button "General" at bounding box center [52, 126] width 63 height 13
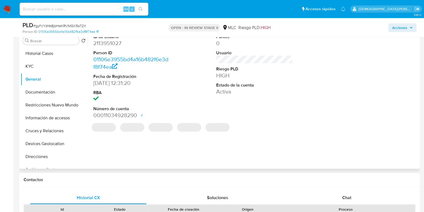
scroll to position [134, 0]
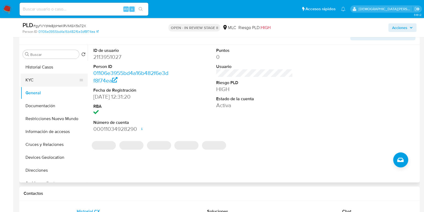
click at [34, 78] on button "KYC" at bounding box center [52, 79] width 63 height 13
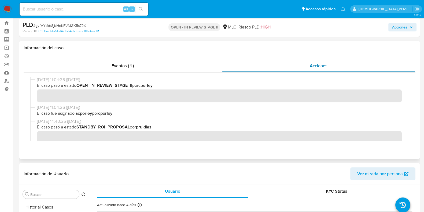
scroll to position [0, 0]
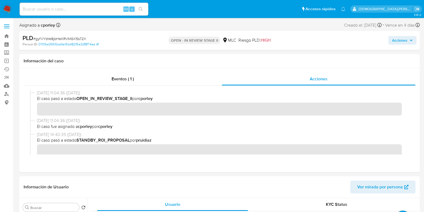
click at [396, 41] on span "Acciones" at bounding box center [399, 40] width 15 height 9
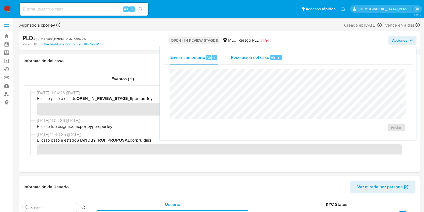
click at [243, 60] on span "Resolución del caso" at bounding box center [250, 57] width 38 height 6
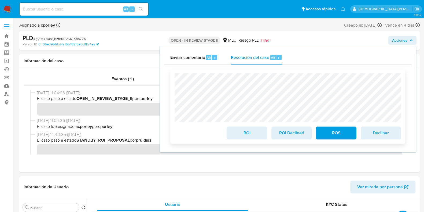
click at [246, 133] on span "ROI" at bounding box center [247, 133] width 26 height 12
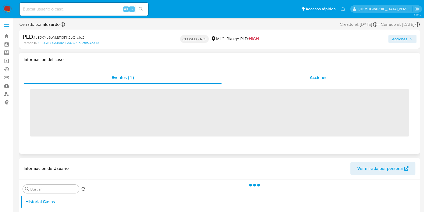
click at [300, 78] on div "Acciones" at bounding box center [319, 77] width 194 height 13
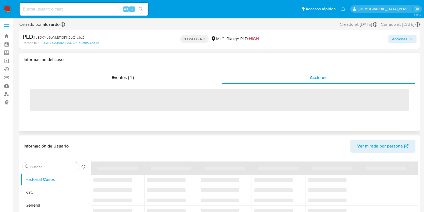
select select "10"
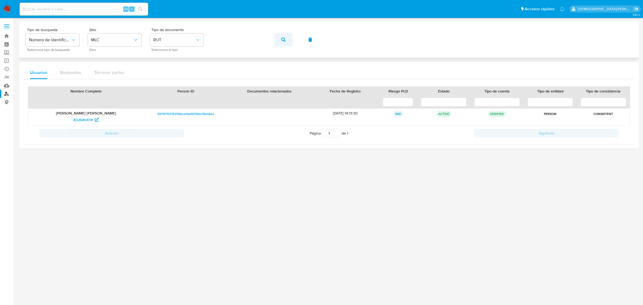
click at [286, 43] on button "button" at bounding box center [284, 39] width 18 height 13
click at [279, 40] on button "button" at bounding box center [284, 39] width 18 height 13
click at [79, 118] on span "511365615" at bounding box center [83, 120] width 17 height 9
click at [281, 40] on icon "button" at bounding box center [283, 40] width 4 height 4
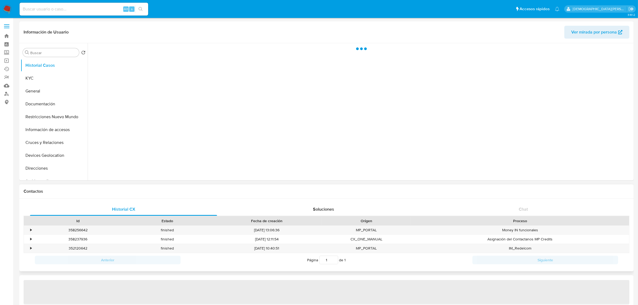
select select "10"
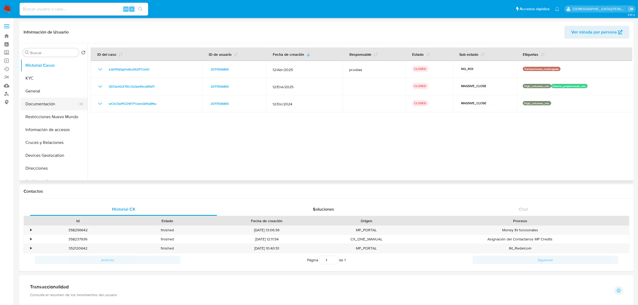
click at [41, 105] on button "Documentación" at bounding box center [52, 104] width 63 height 13
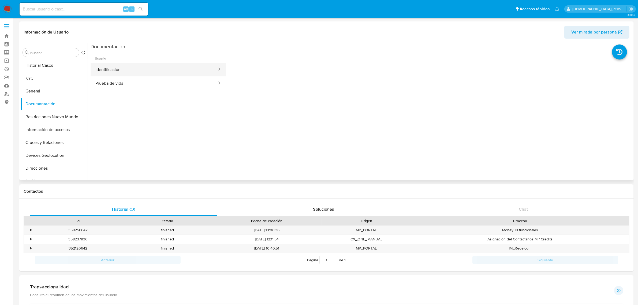
click at [149, 71] on button "Identificación" at bounding box center [154, 70] width 127 height 14
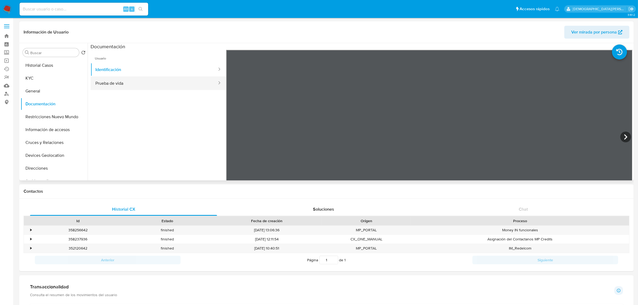
click at [145, 85] on button "Prueba de vida" at bounding box center [154, 83] width 127 height 14
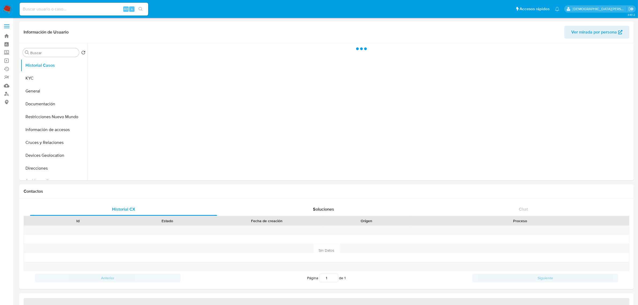
select select "10"
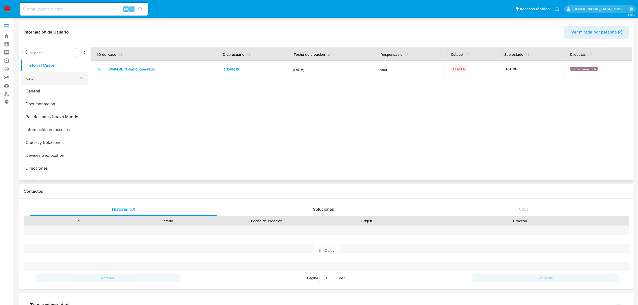
click at [46, 77] on button "KYC" at bounding box center [52, 78] width 63 height 13
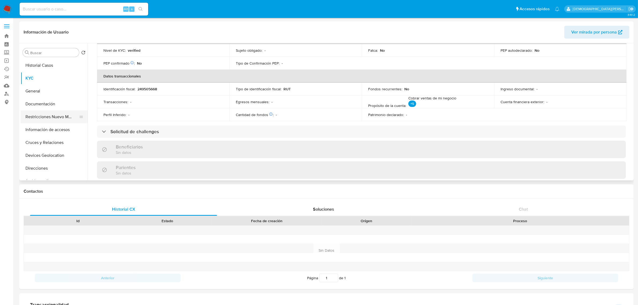
scroll to position [168, 0]
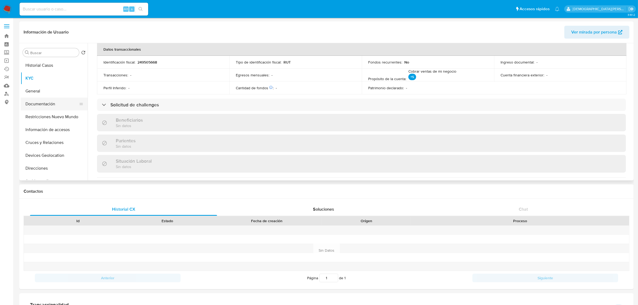
click at [55, 104] on button "Documentación" at bounding box center [52, 104] width 63 height 13
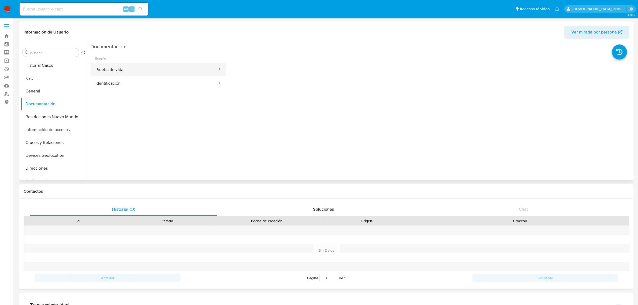
click at [166, 67] on button "Prueba de vida" at bounding box center [154, 70] width 127 height 14
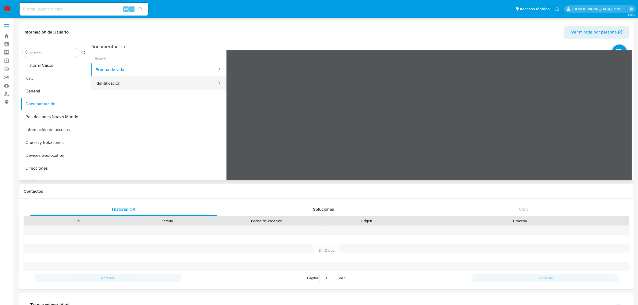
click at [116, 82] on button "Identificación" at bounding box center [154, 83] width 127 height 14
click at [622, 138] on icon at bounding box center [626, 137] width 11 height 11
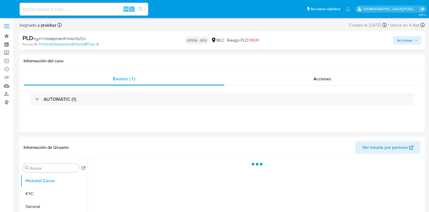
select select "10"
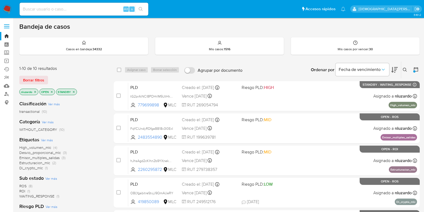
scroll to position [33, 0]
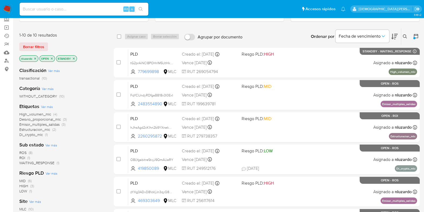
click at [35, 58] on icon "close-filter" at bounding box center [35, 58] width 3 height 3
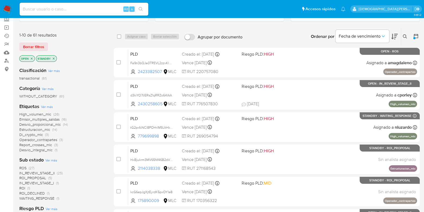
click at [40, 171] on span "IN_REVIEW_STAGE_II" at bounding box center [36, 172] width 35 height 5
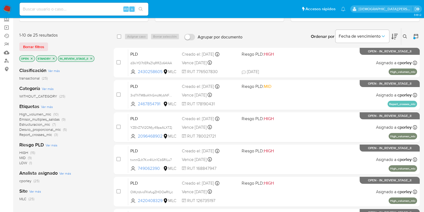
click at [43, 123] on span "Estructuracion_mlc" at bounding box center [34, 123] width 31 height 5
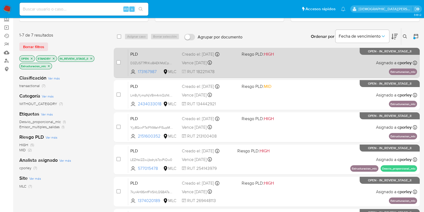
click at [229, 70] on span "RUT 182211478" at bounding box center [209, 72] width 55 height 6
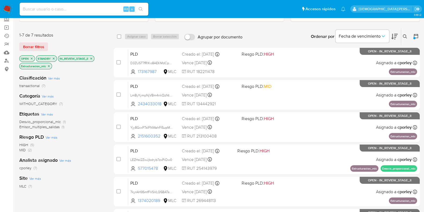
click at [49, 66] on icon "close-filter" at bounding box center [48, 65] width 3 height 3
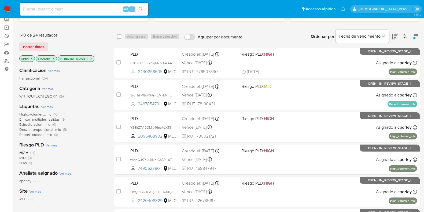
click at [91, 57] on icon "close-filter" at bounding box center [91, 58] width 3 height 3
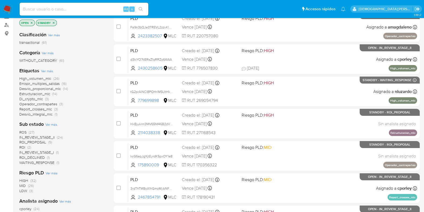
scroll to position [134, 0]
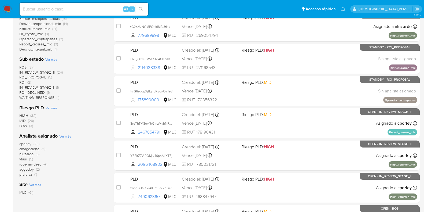
click at [31, 163] on span "robenavidesc" at bounding box center [30, 163] width 22 height 5
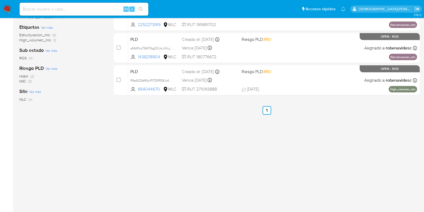
scroll to position [14, 0]
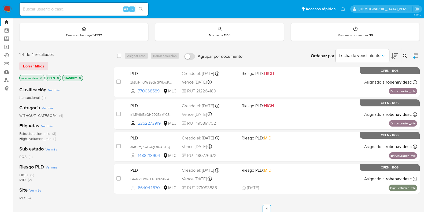
click at [80, 76] on icon "close-filter" at bounding box center [79, 77] width 3 height 3
click at [57, 77] on icon "close-filter" at bounding box center [57, 77] width 3 height 3
click at [40, 77] on icon "close-filter" at bounding box center [41, 77] width 3 height 3
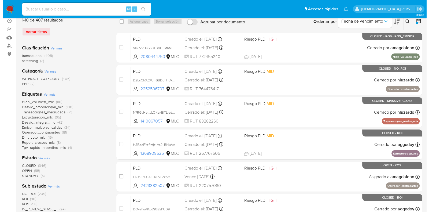
scroll to position [81, 0]
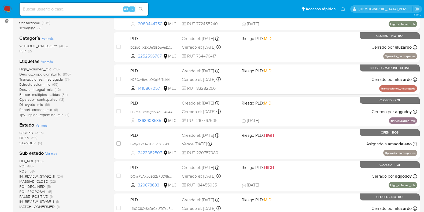
click at [45, 124] on span "Ver más" at bounding box center [42, 125] width 12 height 5
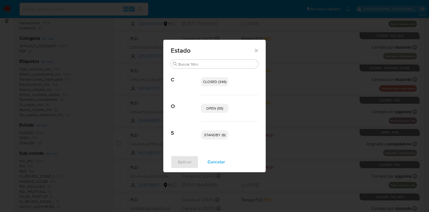
click at [210, 106] on span "OPEN (55)" at bounding box center [214, 107] width 17 height 5
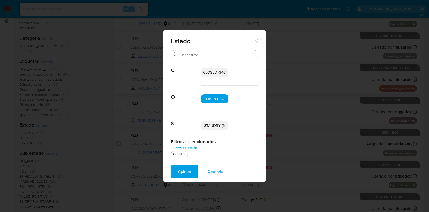
click at [216, 125] on span "STANDBY (6)" at bounding box center [214, 125] width 21 height 5
click at [178, 169] on span "Aplicar" at bounding box center [185, 171] width 14 height 12
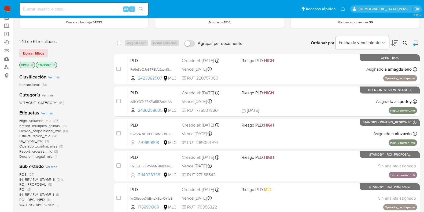
scroll to position [67, 0]
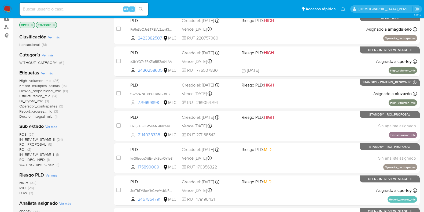
click at [46, 154] on span "IN_REVIEW_STAGE_I" at bounding box center [36, 153] width 35 height 5
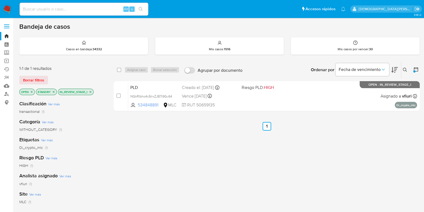
click at [91, 91] on icon "close-filter" at bounding box center [90, 91] width 3 height 3
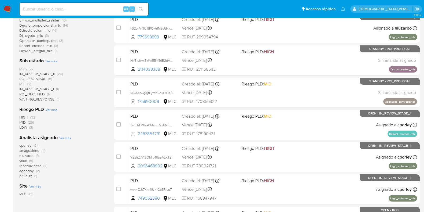
scroll to position [134, 0]
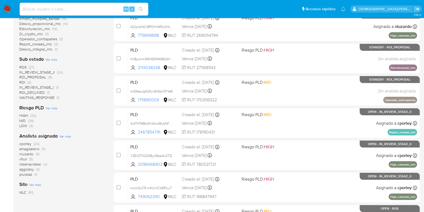
click at [35, 98] on span "WAITING_RESPONSE" at bounding box center [36, 97] width 35 height 5
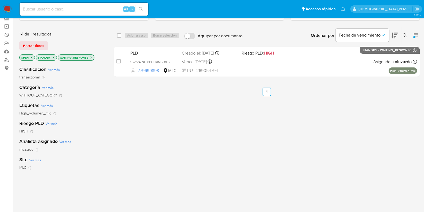
scroll to position [14, 0]
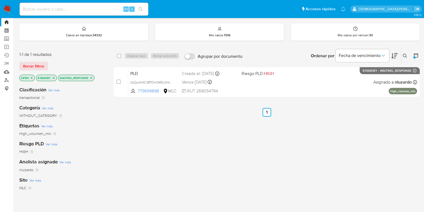
click at [91, 76] on icon "close-filter" at bounding box center [91, 77] width 3 height 3
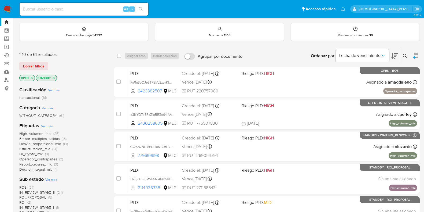
click at [54, 77] on icon "close-filter" at bounding box center [54, 78] width 2 height 2
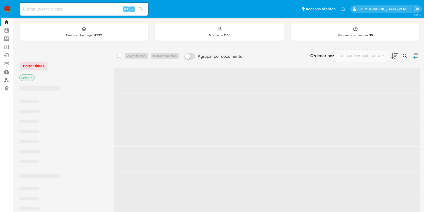
click at [33, 77] on icon "close-filter" at bounding box center [31, 77] width 3 height 3
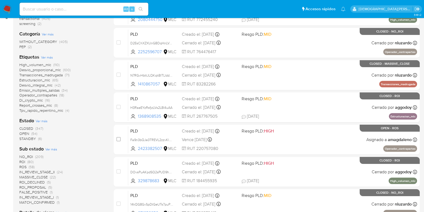
scroll to position [114, 0]
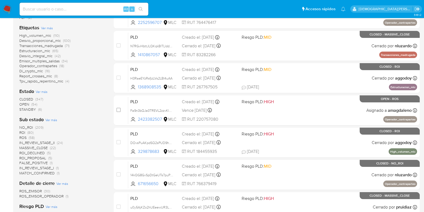
click at [35, 142] on span "IN_REVIEW_STAGE_II" at bounding box center [36, 142] width 35 height 5
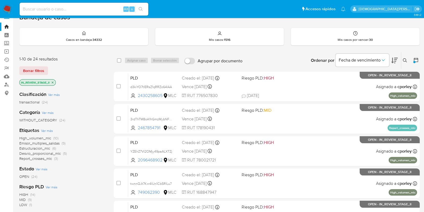
scroll to position [33, 0]
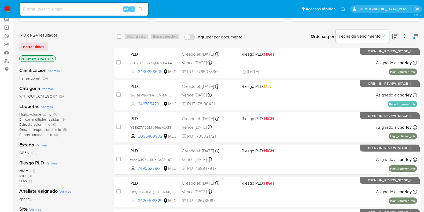
click at [43, 125] on span "Estructuracion_mlc" at bounding box center [34, 123] width 31 height 5
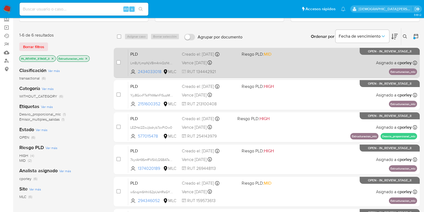
click at [279, 74] on div "PLD LmByYympNjVBm4nkQzNtKU8N 2434033018 MLC Riesgo PLD: MID Creado el: 12/07/20…" at bounding box center [272, 62] width 289 height 27
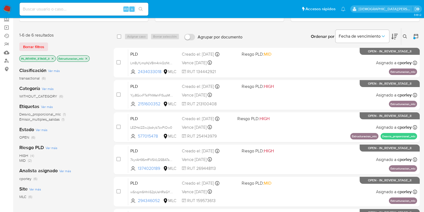
click at [86, 58] on icon "close-filter" at bounding box center [86, 58] width 3 height 3
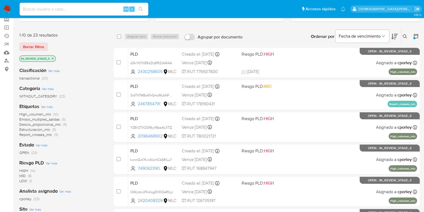
click at [38, 123] on span "Desvio_proporcional_mlc" at bounding box center [40, 123] width 42 height 5
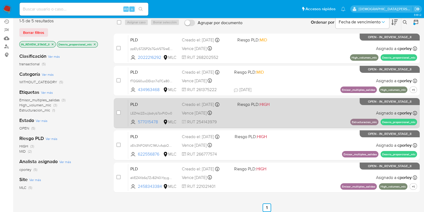
scroll to position [33, 0]
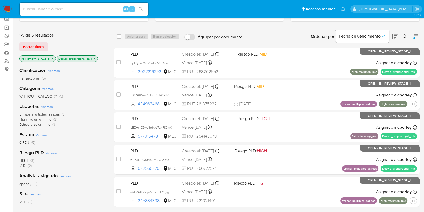
click at [95, 57] on icon "close-filter" at bounding box center [95, 58] width 2 height 2
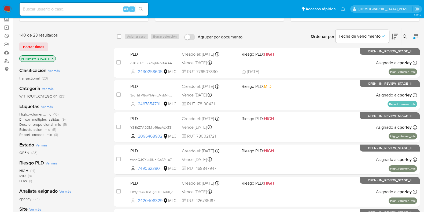
click at [53, 57] on icon "close-filter" at bounding box center [52, 58] width 3 height 3
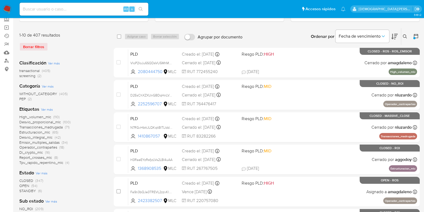
click at [26, 184] on span "OPEN" at bounding box center [24, 185] width 10 height 5
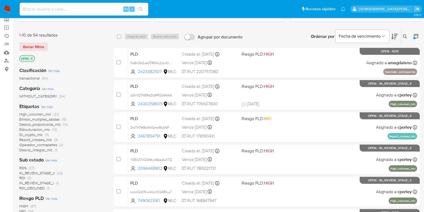
click at [86, 139] on div "High_volumen_mlc (22) Emisor_multiples_salidas (16) Desvio_proporcional_mlc (14…" at bounding box center [62, 132] width 86 height 40
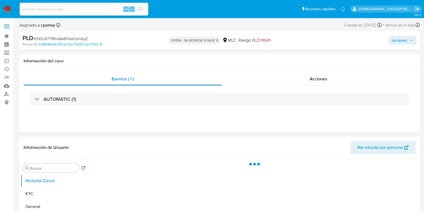
select select "10"
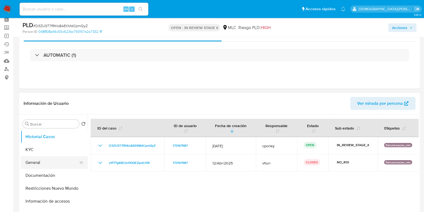
scroll to position [33, 0]
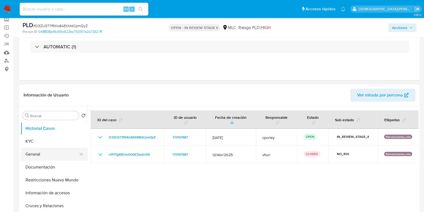
click at [49, 150] on button "General" at bounding box center [52, 153] width 63 height 13
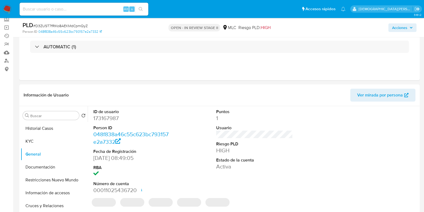
click at [105, 117] on dd "173167987" at bounding box center [131, 118] width 77 height 8
copy dd "173167987"
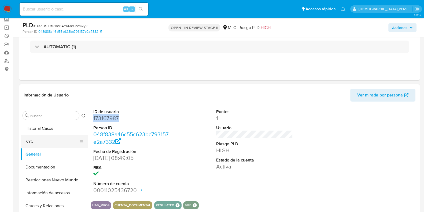
click at [53, 145] on button "KYC" at bounding box center [52, 141] width 63 height 13
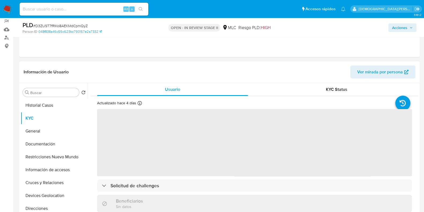
scroll to position [67, 0]
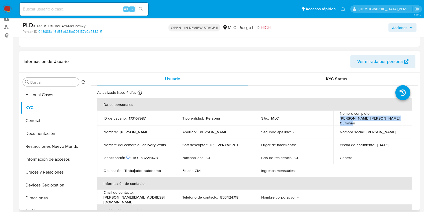
drag, startPoint x: 401, startPoint y: 120, endPoint x: 336, endPoint y: 120, distance: 64.9
click at [336, 120] on td "Nombre completo : [PERSON_NAME] [PERSON_NAME] Cuminao" at bounding box center [372, 118] width 79 height 14
copy p "[PERSON_NAME] [PERSON_NAME] Cuminao"
click at [34, 134] on button "Documentación" at bounding box center [52, 133] width 63 height 13
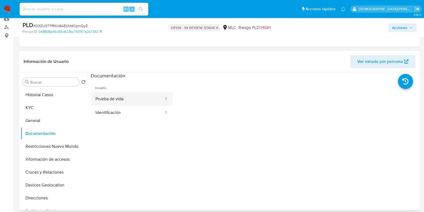
click at [143, 101] on button "Prueba de vida" at bounding box center [127, 99] width 73 height 14
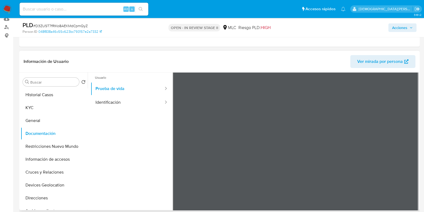
scroll to position [0, 0]
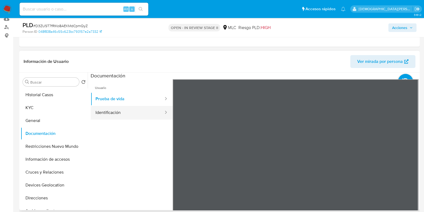
click at [118, 115] on button "Identificación" at bounding box center [127, 113] width 73 height 14
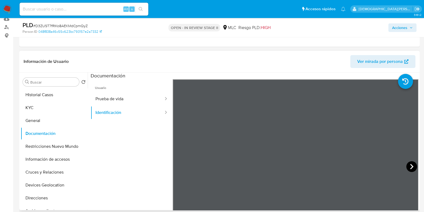
click at [339, 165] on icon at bounding box center [411, 166] width 3 height 5
click at [32, 108] on button "KYC" at bounding box center [52, 107] width 63 height 13
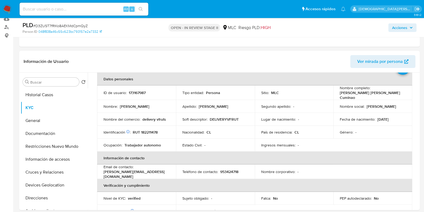
scroll to position [33, 0]
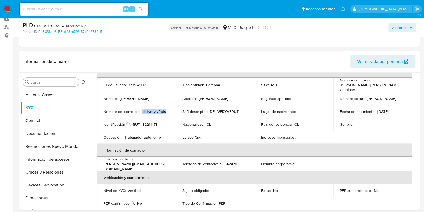
drag, startPoint x: 141, startPoint y: 110, endPoint x: 164, endPoint y: 110, distance: 22.3
click at [179, 112] on tr "Nombre del comercio : delivery vfruts Soft descriptor : DELIVERYVFRUT Lugar de …" at bounding box center [254, 111] width 315 height 13
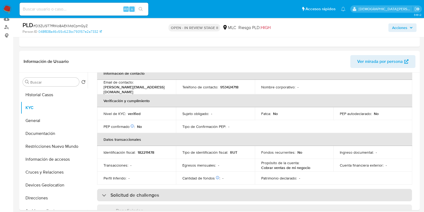
scroll to position [134, 0]
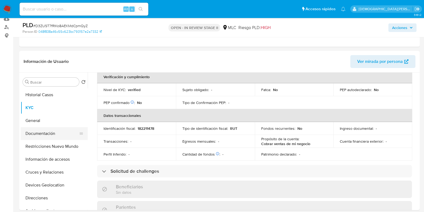
click at [53, 136] on button "Documentación" at bounding box center [52, 133] width 63 height 13
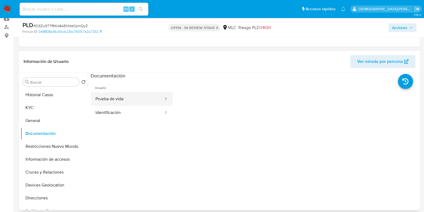
drag, startPoint x: 114, startPoint y: 107, endPoint x: 144, endPoint y: 102, distance: 30.4
click at [121, 102] on button "Prueba de vida" at bounding box center [127, 99] width 73 height 14
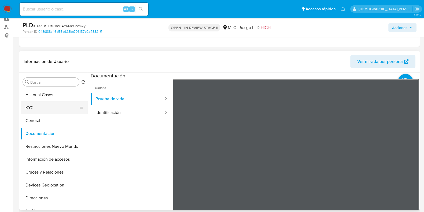
click at [54, 109] on button "KYC" at bounding box center [52, 107] width 63 height 13
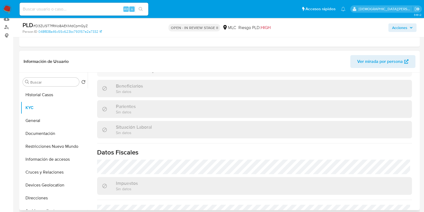
scroll to position [296, 0]
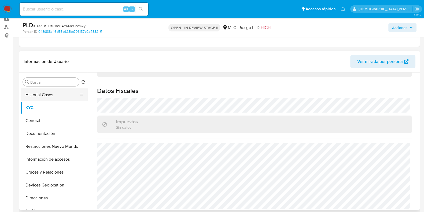
click at [34, 97] on button "Historial Casos" at bounding box center [52, 94] width 63 height 13
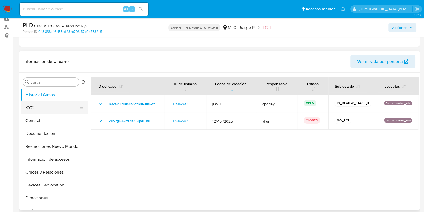
click at [61, 106] on button "KYC" at bounding box center [52, 107] width 63 height 13
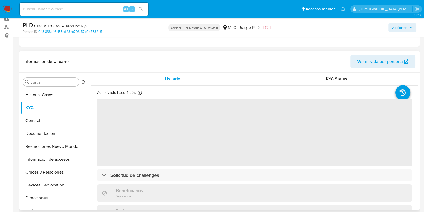
scroll to position [33, 0]
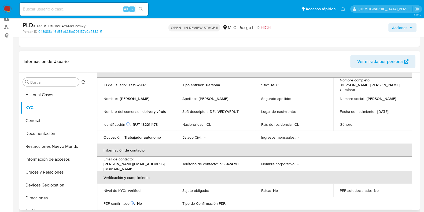
click at [226, 110] on p "DELIVERYVFRUT" at bounding box center [224, 111] width 29 height 5
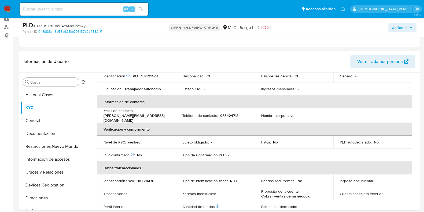
scroll to position [67, 0]
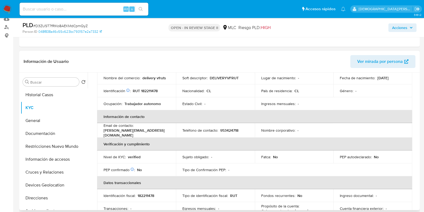
click at [226, 128] on p "953424718" at bounding box center [229, 130] width 18 height 5
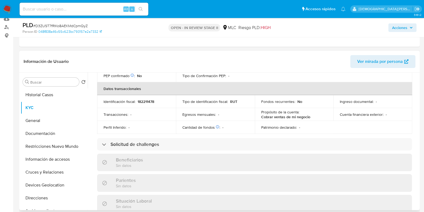
scroll to position [128, 0]
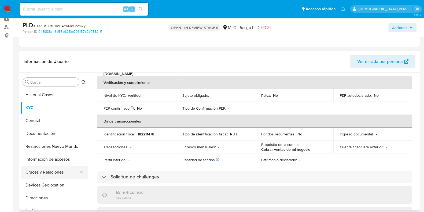
click at [36, 169] on button "Cruces y Relaciones" at bounding box center [52, 171] width 63 height 13
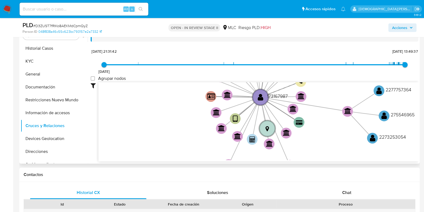
scroll to position [77, 0]
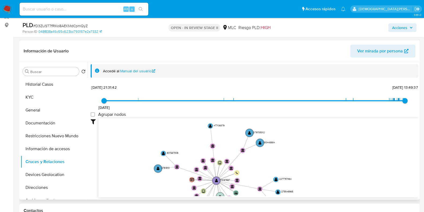
drag, startPoint x: 166, startPoint y: 139, endPoint x: 160, endPoint y: 185, distance: 46.3
click at [160, 169] on icon "user-173167987  173167987 device-672a8601b72201da56ee8b9f  device-639ccc2c088…" at bounding box center [258, 157] width 320 height 78
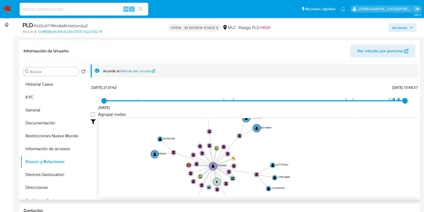
drag, startPoint x: 124, startPoint y: 172, endPoint x: 117, endPoint y: 118, distance: 53.5
click at [117, 118] on icon "user-173167987  173167987 device-672a8601b72201da56ee8b9f  device-639ccc2c088…" at bounding box center [258, 157] width 320 height 78
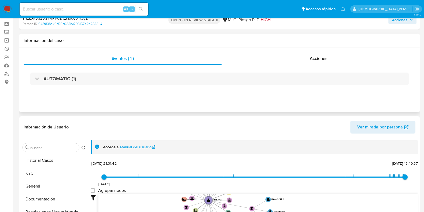
scroll to position [0, 0]
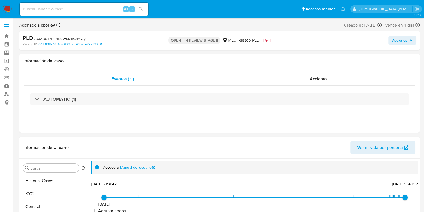
drag, startPoint x: 396, startPoint y: 42, endPoint x: 292, endPoint y: 43, distance: 104.0
click at [339, 42] on span "Acciones" at bounding box center [399, 40] width 15 height 9
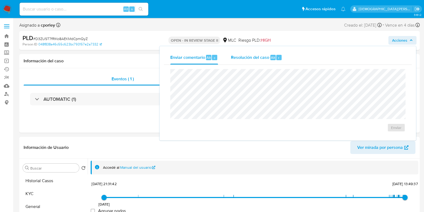
click at [242, 55] on span "Resolución del caso" at bounding box center [250, 57] width 38 height 6
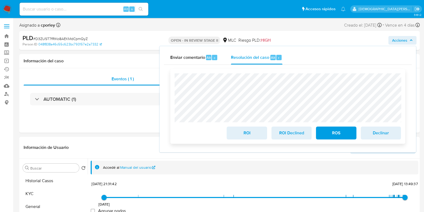
click at [249, 133] on span "ROI" at bounding box center [247, 133] width 26 height 12
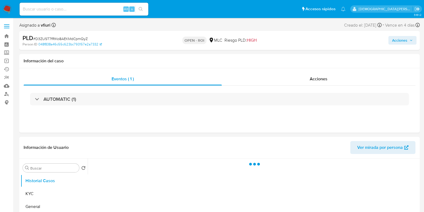
select select "10"
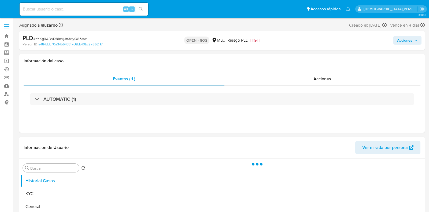
select select "10"
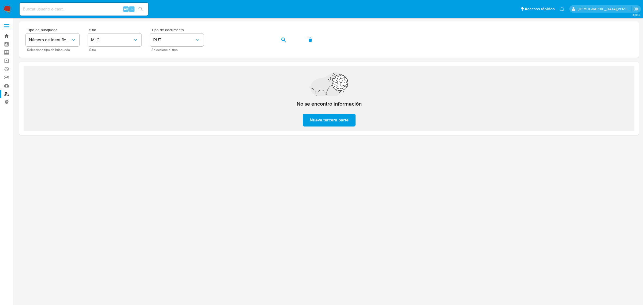
click at [5, 35] on link "Bandeja" at bounding box center [32, 36] width 64 height 8
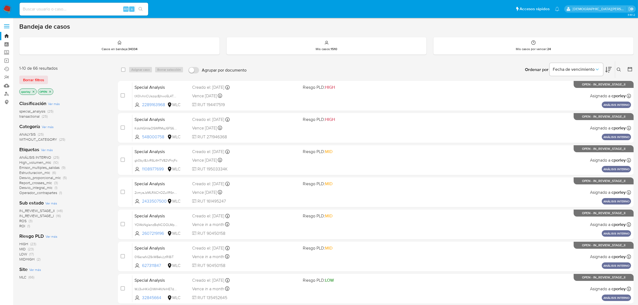
click at [50, 91] on icon "close-filter" at bounding box center [50, 92] width 2 height 2
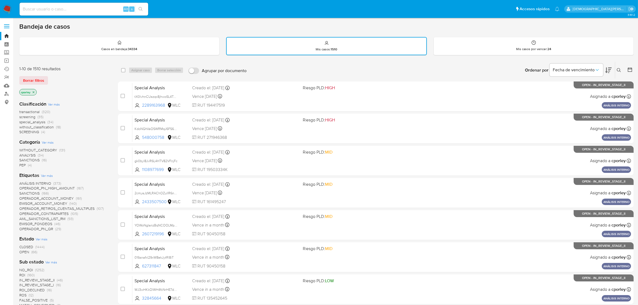
click at [34, 92] on icon "close-filter" at bounding box center [34, 92] width 2 height 2
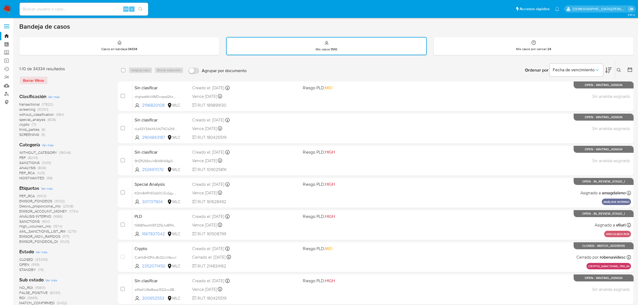
click at [630, 69] on icon at bounding box center [630, 69] width 5 height 5
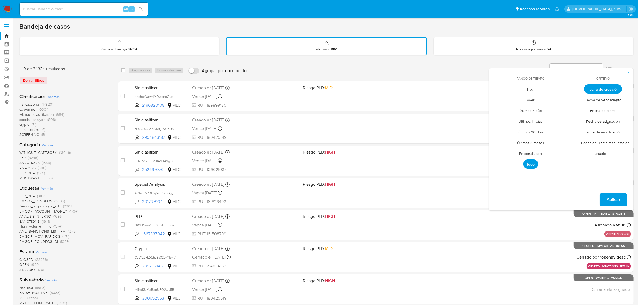
click at [534, 153] on span "Personalizado" at bounding box center [531, 153] width 34 height 11
click at [496, 98] on icon "Mes anterior" at bounding box center [497, 99] width 6 height 6
drag, startPoint x: 496, startPoint y: 98, endPoint x: 513, endPoint y: 105, distance: 17.6
click at [496, 98] on icon "Mes anterior" at bounding box center [497, 99] width 6 height 6
click at [497, 96] on icon "Mes anterior" at bounding box center [497, 99] width 6 height 6
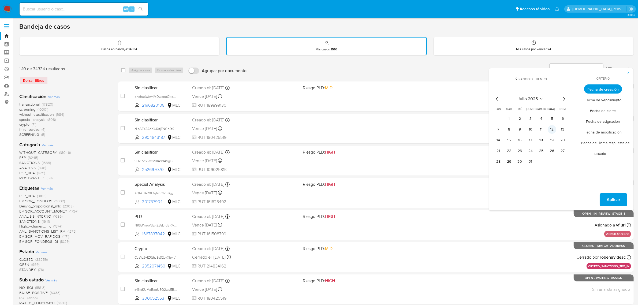
click at [553, 128] on button "12" at bounding box center [552, 129] width 9 height 9
click at [606, 196] on button "Aplicar" at bounding box center [614, 199] width 28 height 13
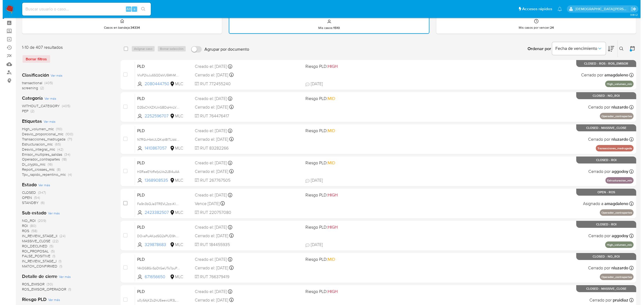
scroll to position [34, 0]
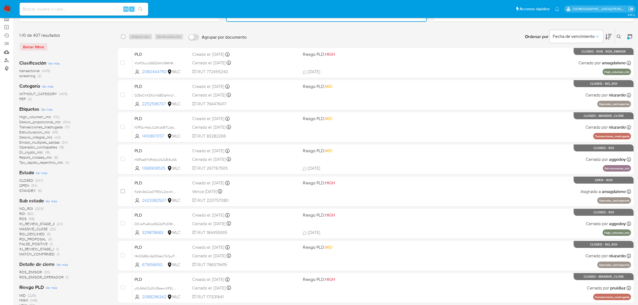
click at [27, 184] on span "OPEN" at bounding box center [24, 185] width 10 height 5
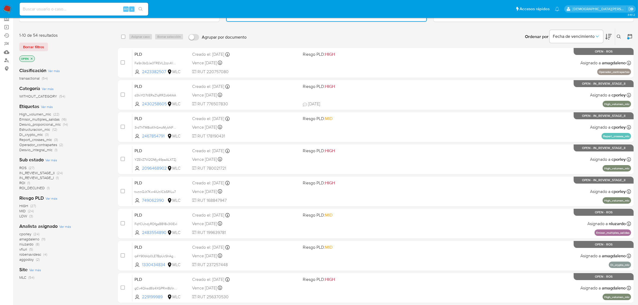
click at [27, 243] on span "nluzardo" at bounding box center [26, 244] width 14 height 5
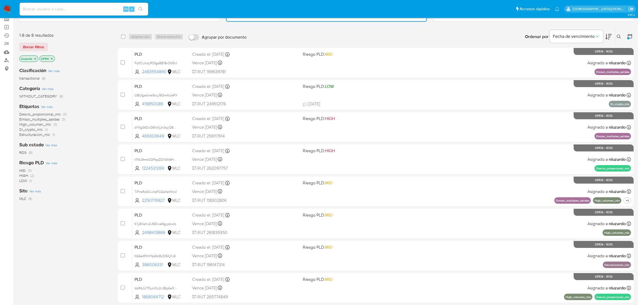
click at [24, 152] on span "ROS" at bounding box center [22, 152] width 7 height 5
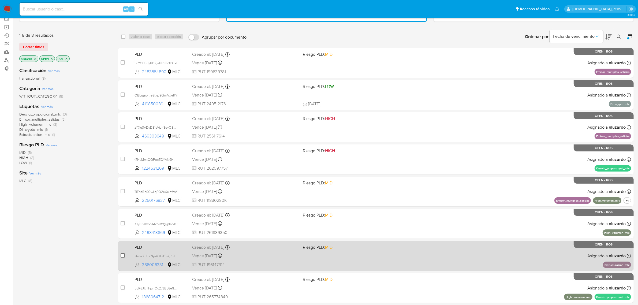
click at [123, 255] on input "checkbox" at bounding box center [123, 255] width 4 height 4
checkbox input "true"
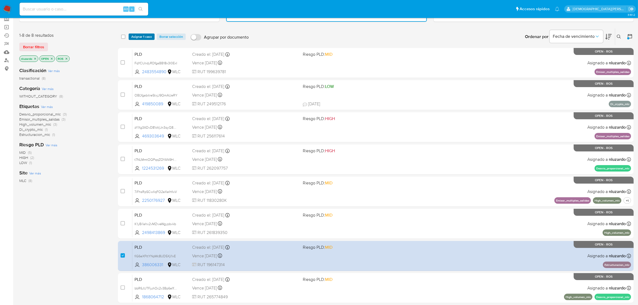
click at [139, 37] on span "Asignar 1 caso" at bounding box center [141, 36] width 21 height 5
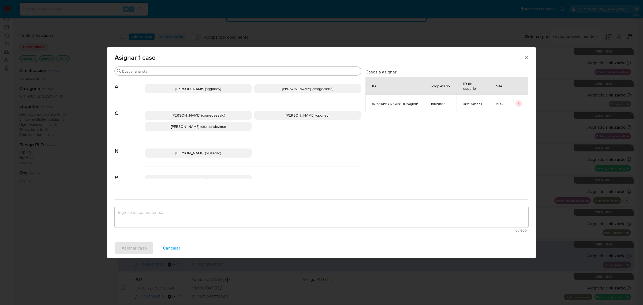
click at [220, 88] on p "Agustina Godoy (aggodoy)" at bounding box center [198, 88] width 107 height 9
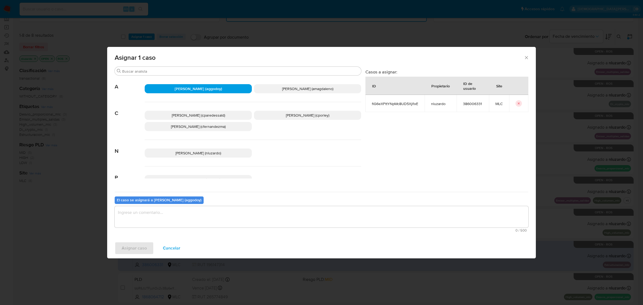
click at [203, 227] on div "0 / 500 500 caracteres restantes" at bounding box center [322, 219] width 414 height 26
click at [206, 223] on textarea "assign-modal" at bounding box center [322, 216] width 414 height 21
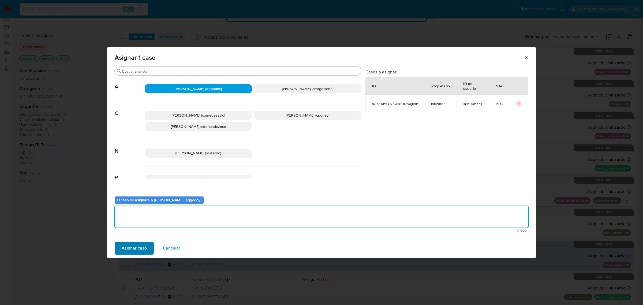
type textarea "-"
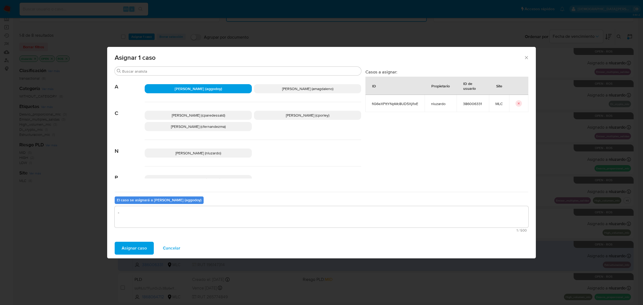
click at [136, 249] on span "Asignar caso" at bounding box center [134, 248] width 25 height 12
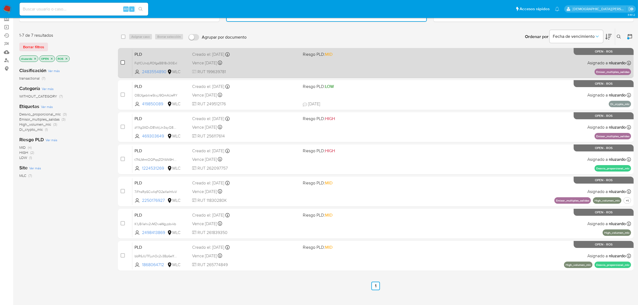
click at [124, 62] on input "checkbox" at bounding box center [123, 62] width 4 height 4
checkbox input "true"
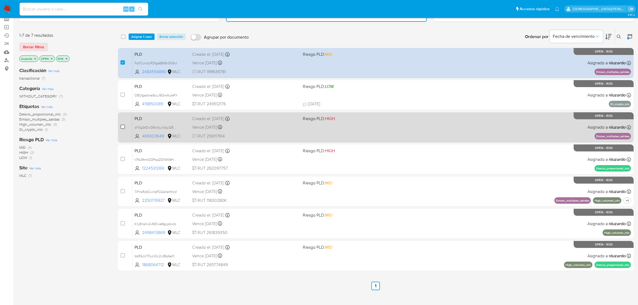
click at [123, 125] on input "checkbox" at bounding box center [123, 127] width 4 height 4
checkbox input "true"
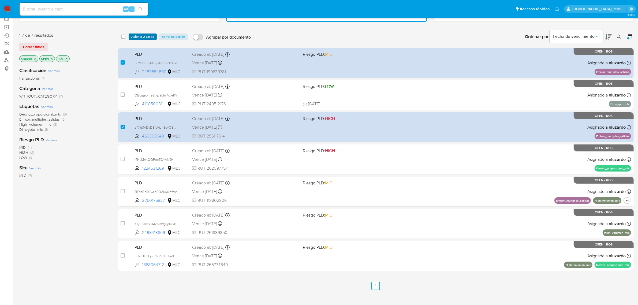
click at [142, 37] on span "Asignar 2 casos" at bounding box center [142, 36] width 23 height 5
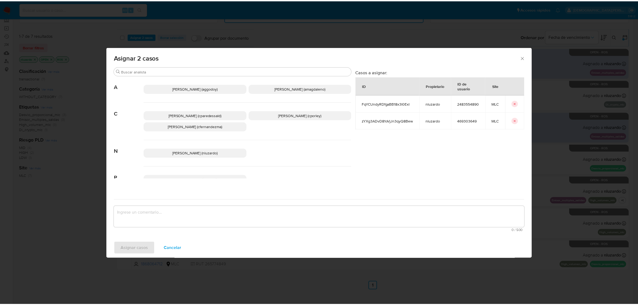
scroll to position [41, 0]
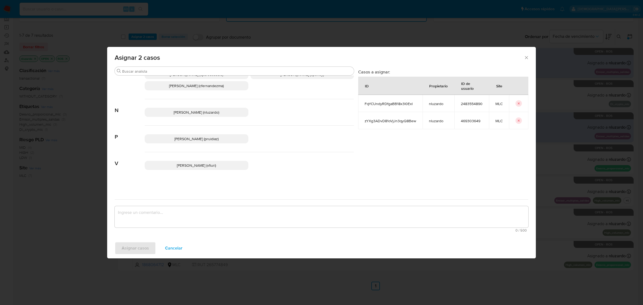
drag, startPoint x: 204, startPoint y: 137, endPoint x: 186, endPoint y: 172, distance: 39.3
click at [204, 137] on span "Pablo Ruidiaz (pruidiaz)" at bounding box center [197, 138] width 44 height 5
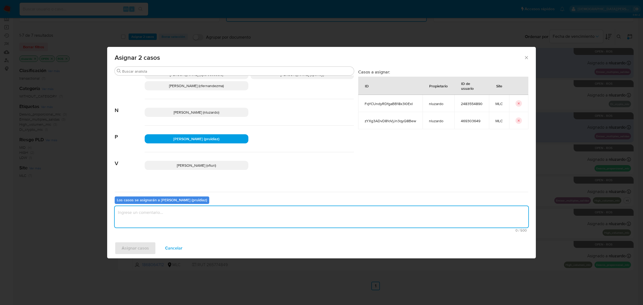
click at [172, 217] on textarea "assign-modal" at bounding box center [322, 216] width 414 height 21
type textarea "-"
click at [138, 246] on span "Asignar casos" at bounding box center [135, 248] width 27 height 12
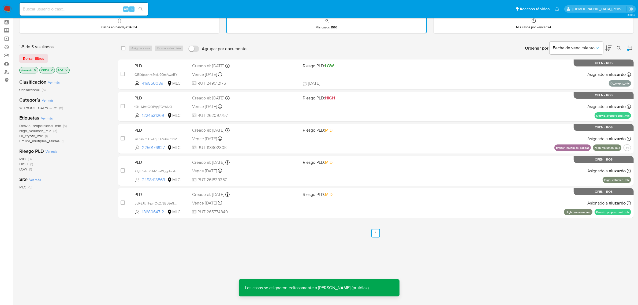
scroll to position [21, 0]
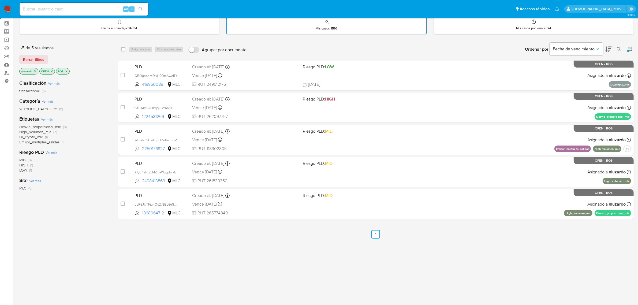
click at [68, 70] on icon "close-filter" at bounding box center [66, 71] width 3 height 3
click at [52, 70] on icon "close-filter" at bounding box center [51, 71] width 3 height 3
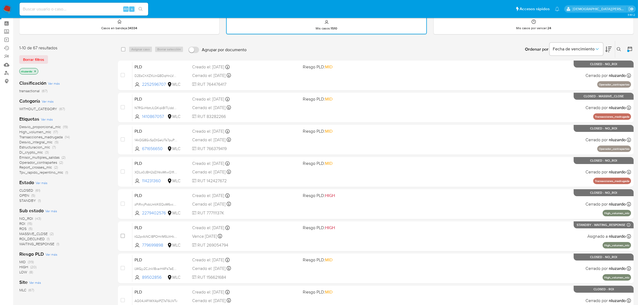
click at [35, 70] on icon "close-filter" at bounding box center [35, 71] width 3 height 3
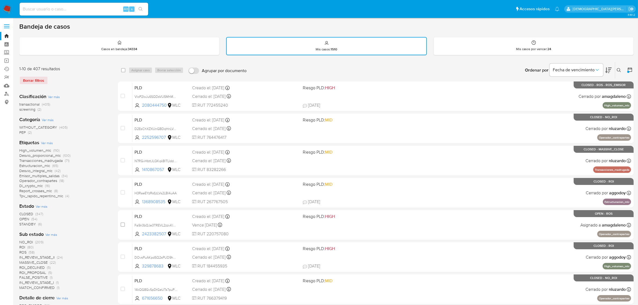
click at [632, 72] on button at bounding box center [631, 70] width 6 height 6
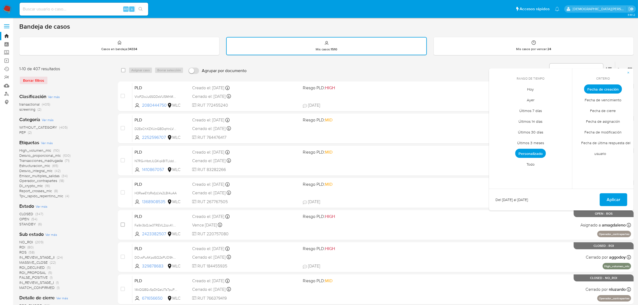
click at [536, 151] on span "Personalizado" at bounding box center [531, 153] width 31 height 9
click at [561, 97] on icon "Mes siguiente" at bounding box center [564, 99] width 6 height 6
click at [513, 139] on button "12" at bounding box center [509, 140] width 9 height 9
click at [620, 202] on span "Aplicar" at bounding box center [614, 200] width 14 height 12
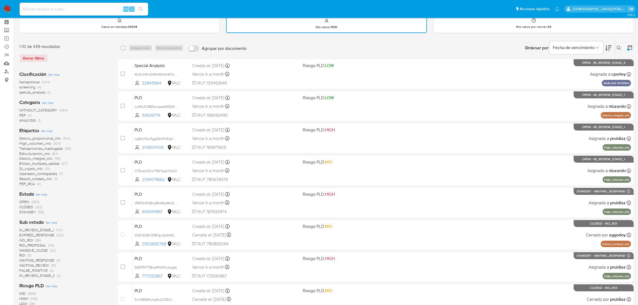
scroll to position [34, 0]
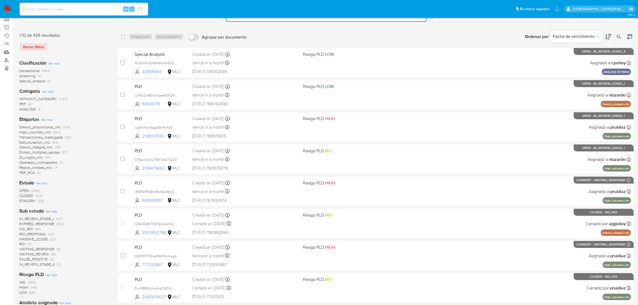
click at [26, 189] on span "OPEN" at bounding box center [24, 190] width 10 height 5
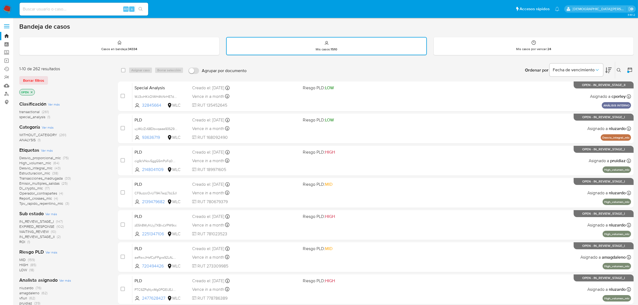
click at [31, 91] on icon "close-filter" at bounding box center [32, 92] width 2 height 2
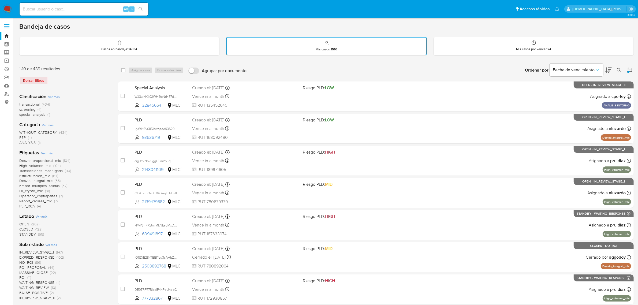
click at [631, 69] on icon at bounding box center [630, 69] width 5 height 5
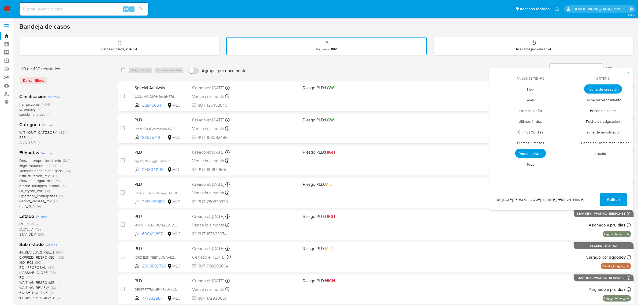
drag, startPoint x: 598, startPoint y: 110, endPoint x: 546, endPoint y: 143, distance: 61.6
click at [596, 111] on span "Fecha de cierre" at bounding box center [603, 110] width 37 height 11
click at [601, 89] on span "Fecha de creación" at bounding box center [604, 89] width 42 height 11
click at [605, 194] on button "Aplicar" at bounding box center [614, 199] width 28 height 13
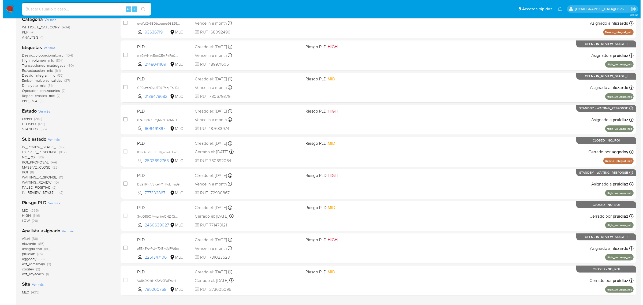
scroll to position [67, 0]
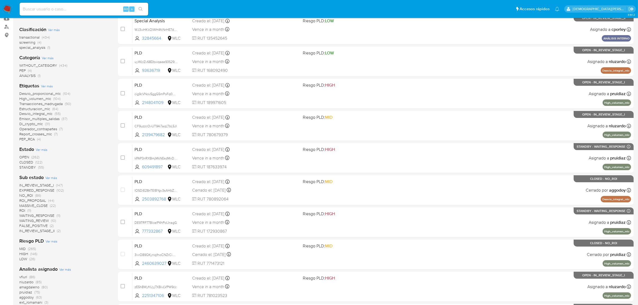
click at [45, 148] on span "Ver más" at bounding box center [42, 149] width 12 height 5
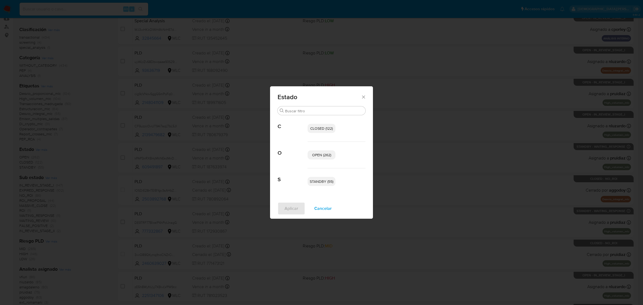
click at [326, 153] on span "OPEN (262)" at bounding box center [321, 154] width 19 height 5
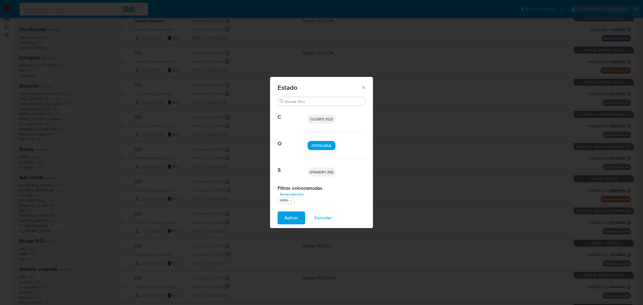
click at [323, 172] on span "STANDBY (55)" at bounding box center [322, 171] width 24 height 5
click at [292, 219] on span "Aplicar" at bounding box center [291, 218] width 14 height 12
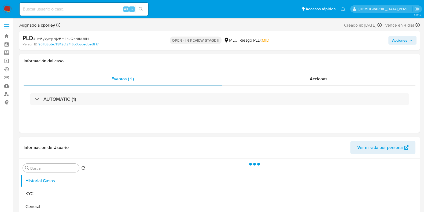
select select "10"
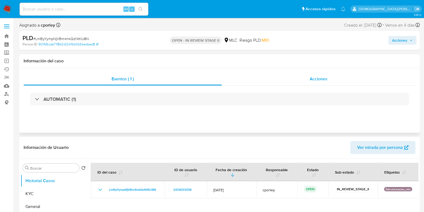
click at [318, 80] on span "Acciones" at bounding box center [319, 79] width 18 height 6
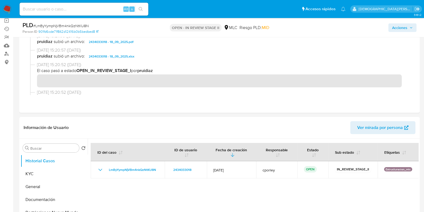
scroll to position [67, 0]
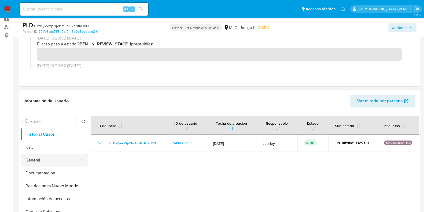
click at [32, 159] on button "General" at bounding box center [52, 159] width 63 height 13
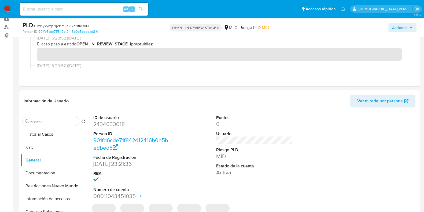
click at [104, 124] on dd "2434033018" at bounding box center [131, 124] width 77 height 8
copy dd "2434033018"
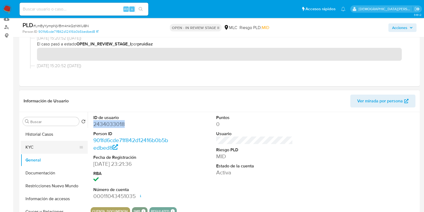
click at [42, 148] on button "KYC" at bounding box center [52, 146] width 63 height 13
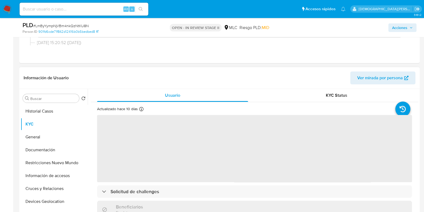
scroll to position [101, 0]
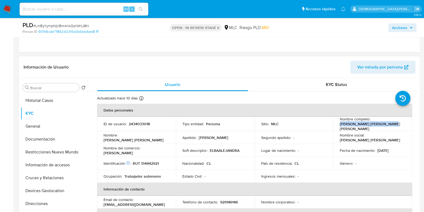
drag, startPoint x: 386, startPoint y: 125, endPoint x: 336, endPoint y: 129, distance: 50.3
click at [336, 129] on td "Nombre completo : Elba Alejandra Díaz Moreno" at bounding box center [372, 123] width 79 height 14
click at [57, 138] on button "Documentación" at bounding box center [52, 138] width 63 height 13
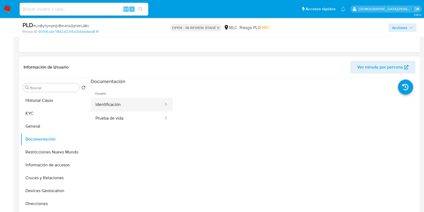
click at [123, 106] on button "Identificación" at bounding box center [127, 105] width 73 height 14
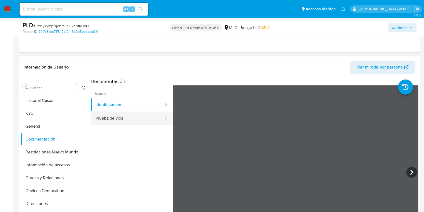
click at [135, 116] on button "Prueba de vida" at bounding box center [127, 118] width 73 height 14
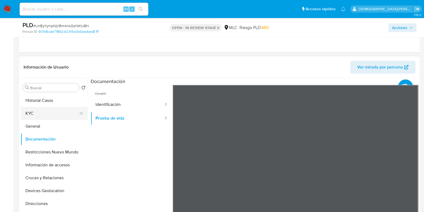
click at [58, 111] on button "KYC" at bounding box center [52, 113] width 63 height 13
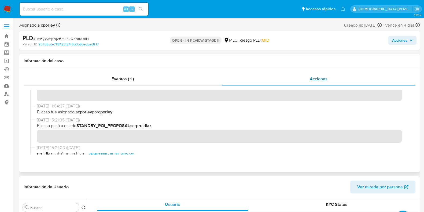
scroll to position [0, 0]
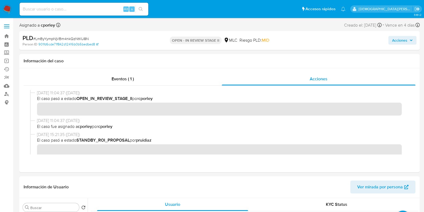
click at [397, 42] on span "Acciones" at bounding box center [399, 40] width 15 height 9
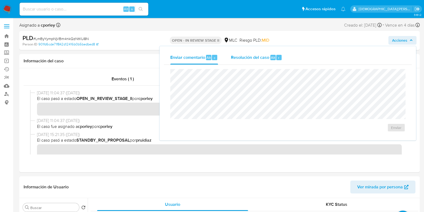
click at [244, 60] on span "Resolución del caso" at bounding box center [250, 57] width 38 height 6
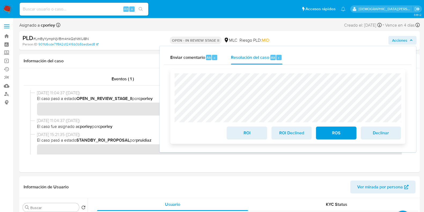
click at [242, 133] on span "ROI" at bounding box center [247, 133] width 26 height 12
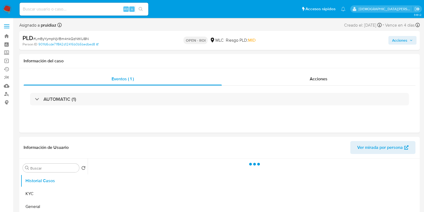
select select "10"
